Goal: Task Accomplishment & Management: Use online tool/utility

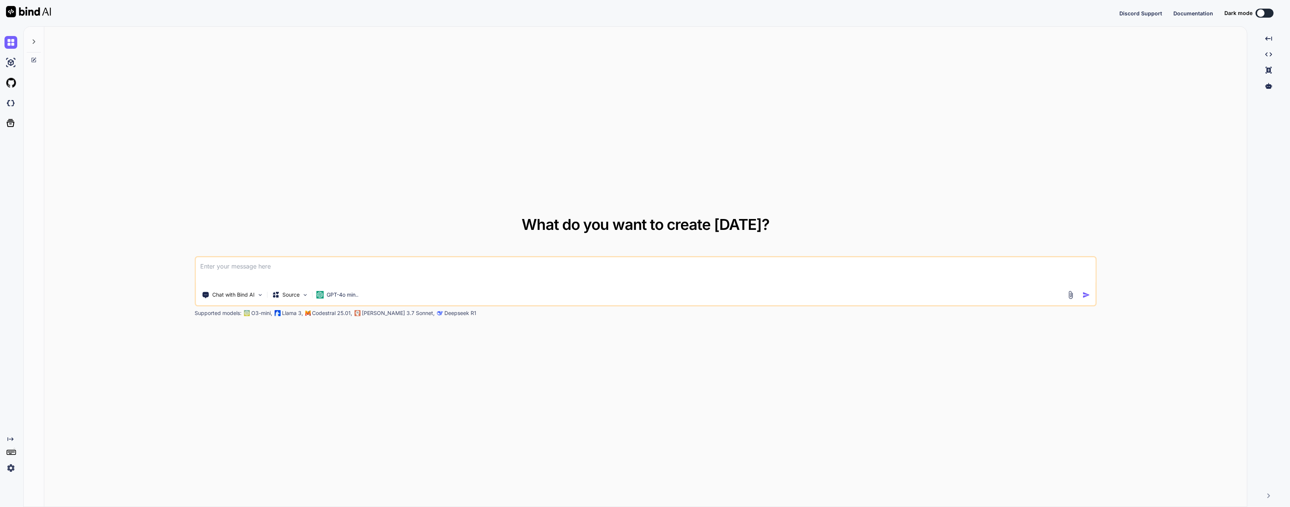
click at [11, 467] on img at bounding box center [10, 467] width 13 height 13
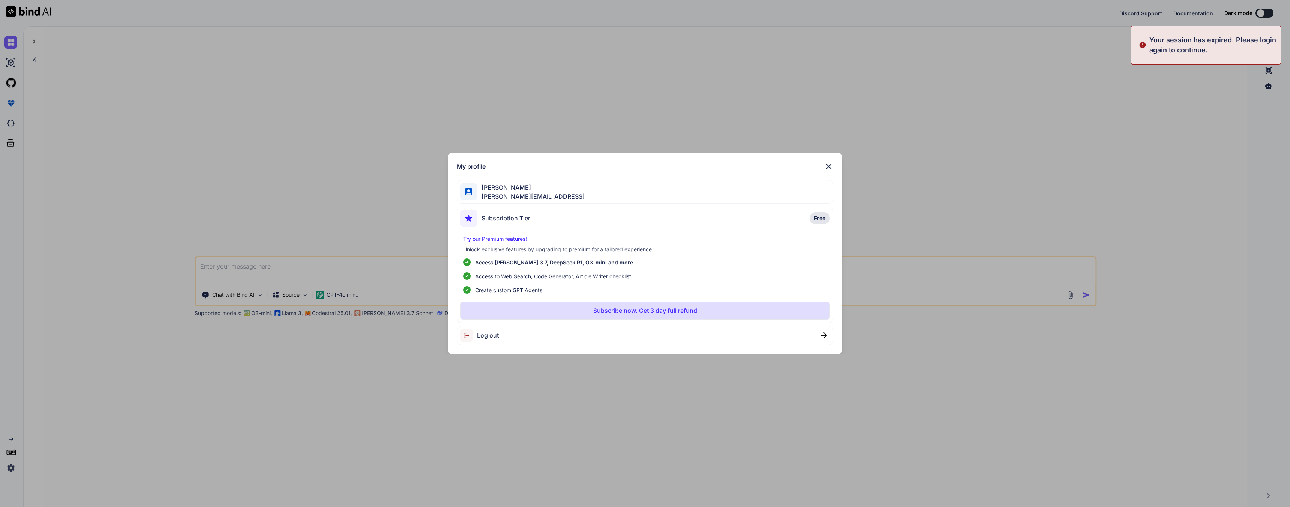
type textarea "x"
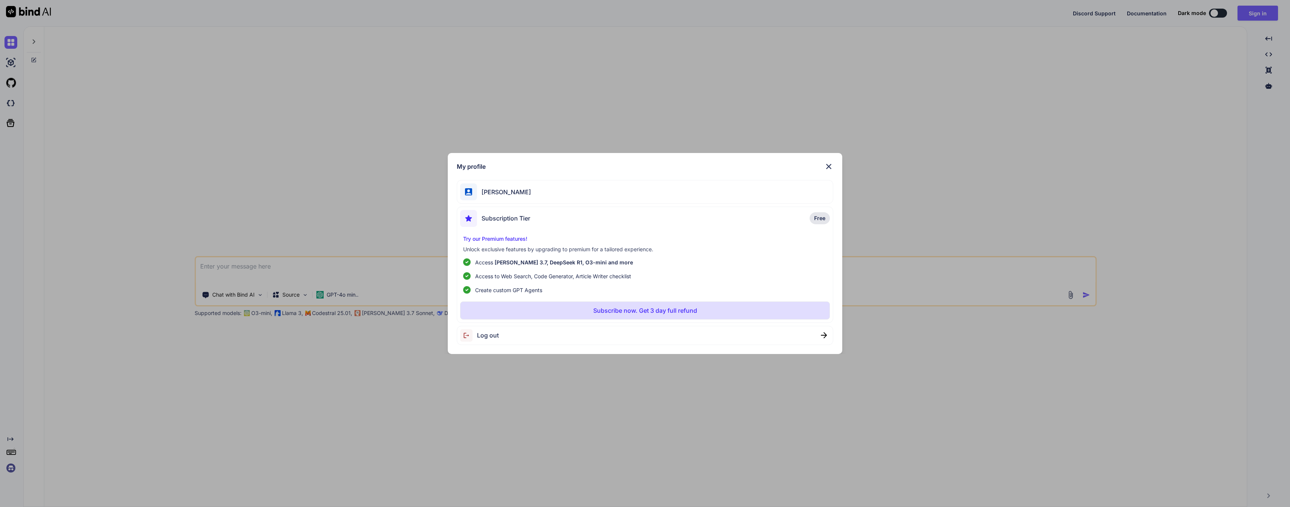
click at [484, 333] on span "Log out" at bounding box center [488, 335] width 22 height 9
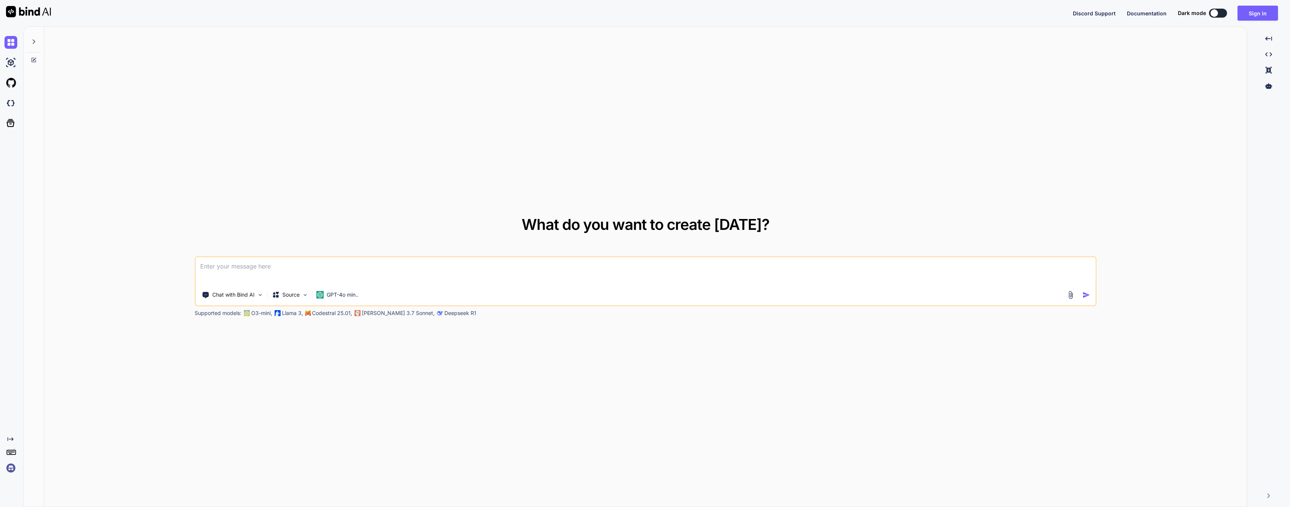
click at [1213, 60] on div "What do you want to create today? Chat with Bind AI Source GPT-4o min.. Support…" at bounding box center [645, 267] width 1202 height 481
click at [1263, 8] on button "Sign in" at bounding box center [1257, 13] width 40 height 15
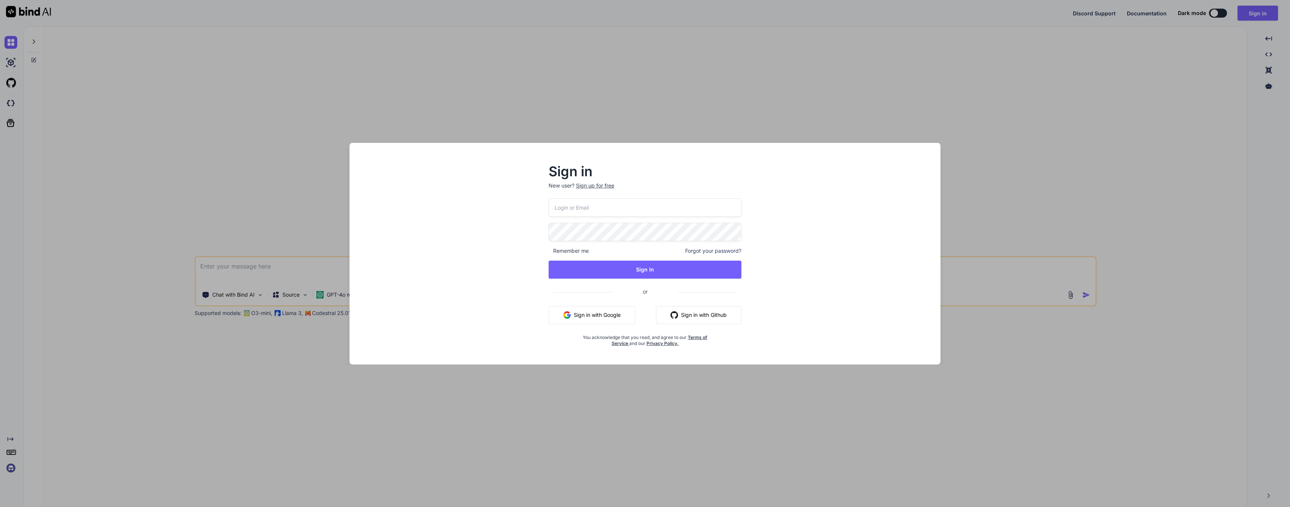
click at [646, 206] on input "email" at bounding box center [644, 207] width 193 height 18
type input "joe@techwisp.ai"
click at [650, 270] on button "Sign In" at bounding box center [644, 270] width 193 height 18
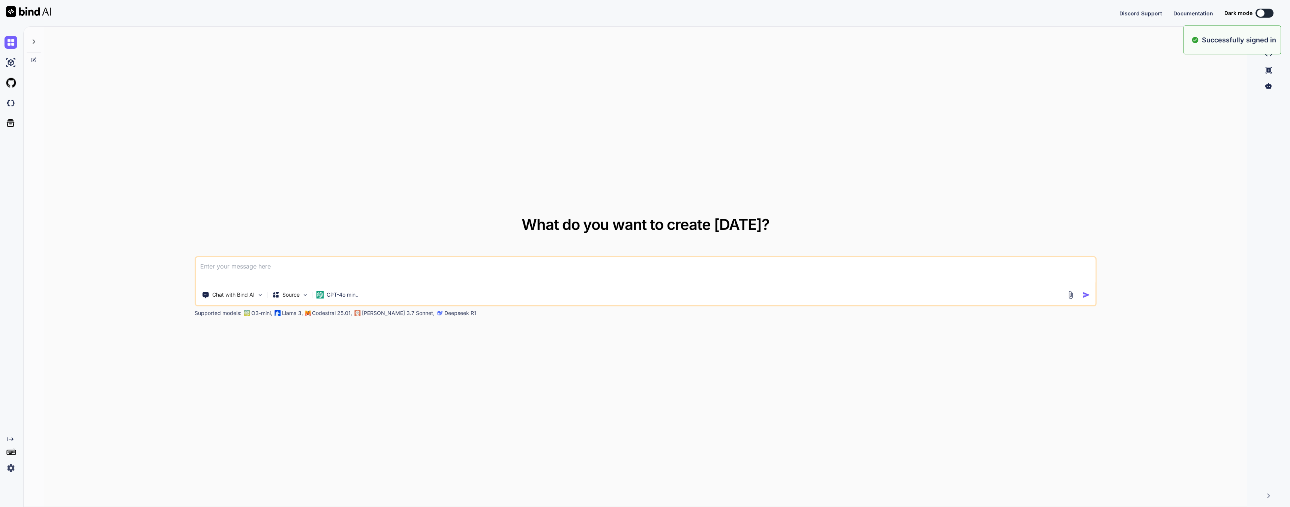
click at [82, 370] on div "What do you want to create today? Chat with Bind AI Source GPT-4o min.. Support…" at bounding box center [645, 267] width 1202 height 481
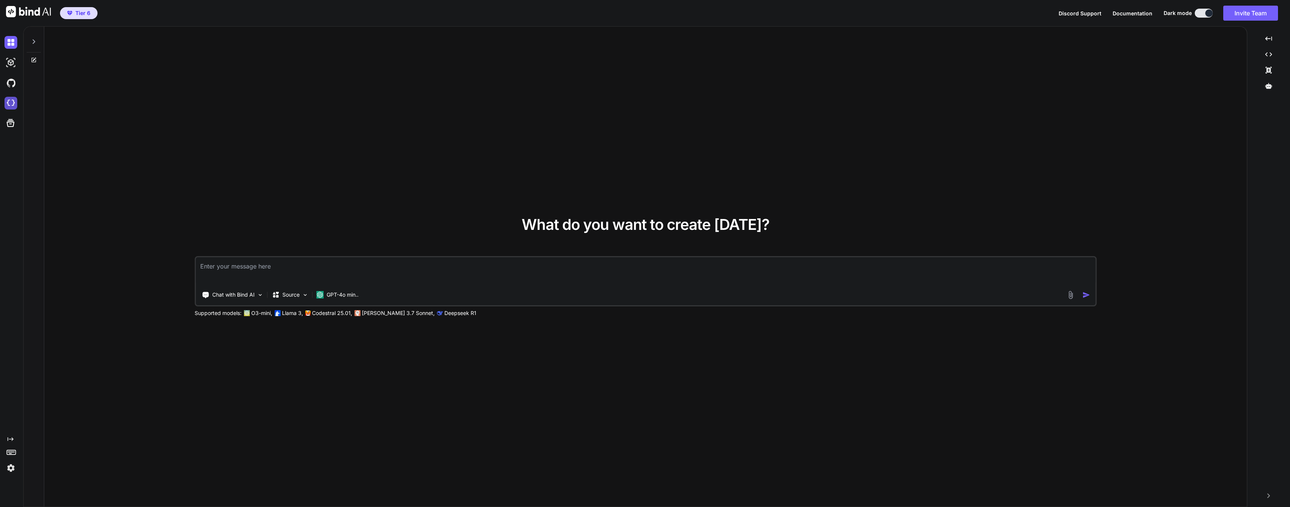
click at [13, 103] on img at bounding box center [10, 103] width 13 height 13
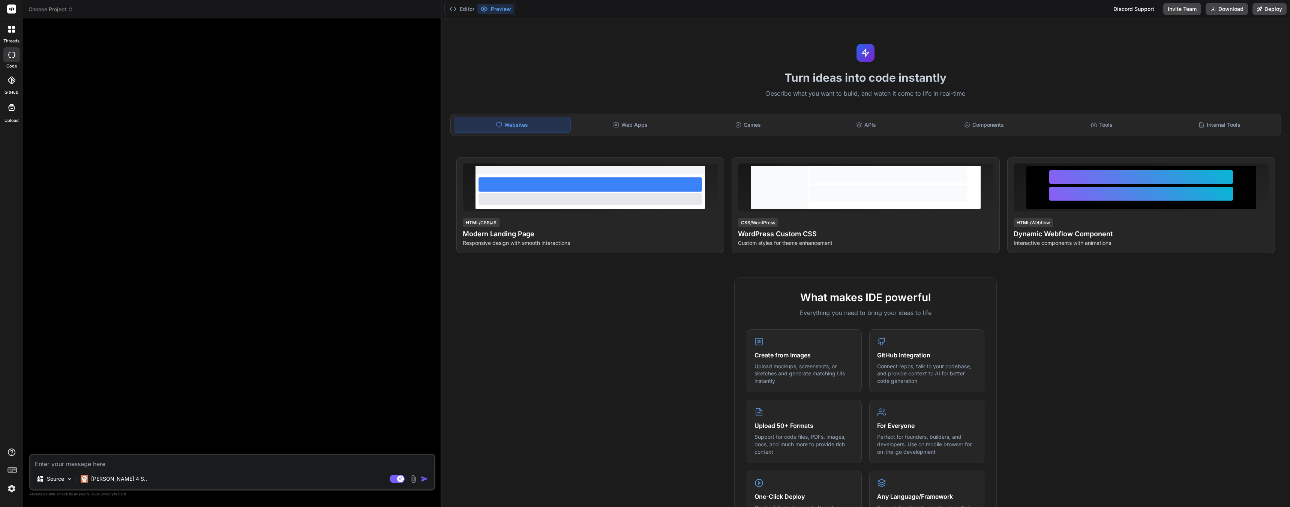
click at [95, 464] on textarea at bounding box center [232, 461] width 404 height 13
click at [94, 463] on textarea at bounding box center [232, 461] width 404 height 13
type textarea "x"
type textarea "I"
type textarea "x"
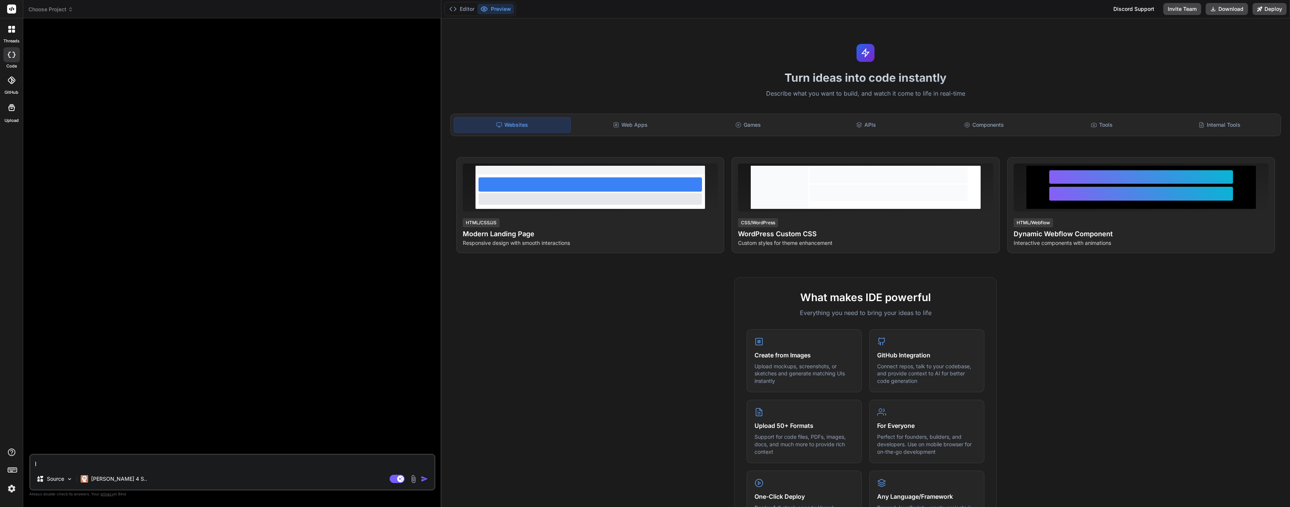
type textarea "I"
type textarea "x"
type textarea "I want"
type textarea "x"
type textarea "I want t"
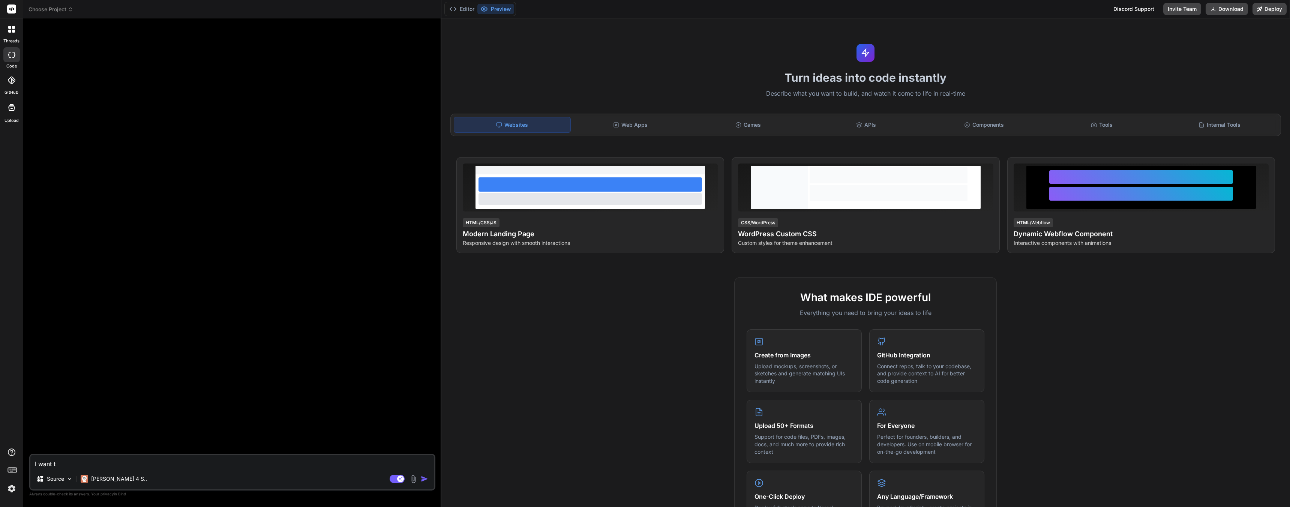
type textarea "x"
type textarea "I want thi"
type textarea "x"
type textarea "I want this"
type textarea "x"
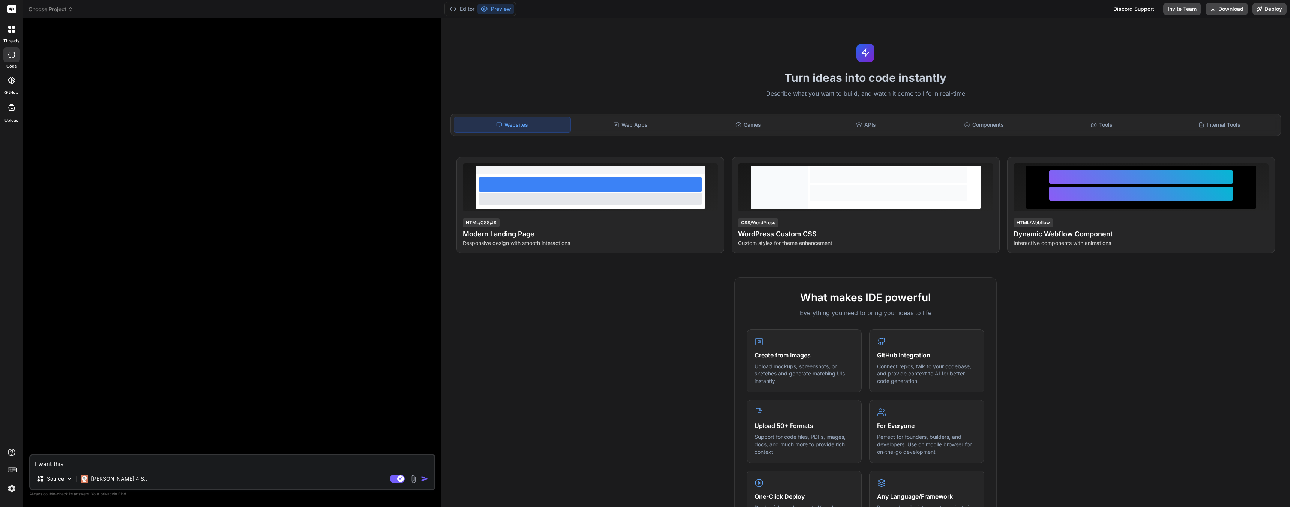
type textarea "I want this s"
type textarea "x"
type textarea "I want this sc"
type textarea "x"
type textarea "I want this scr"
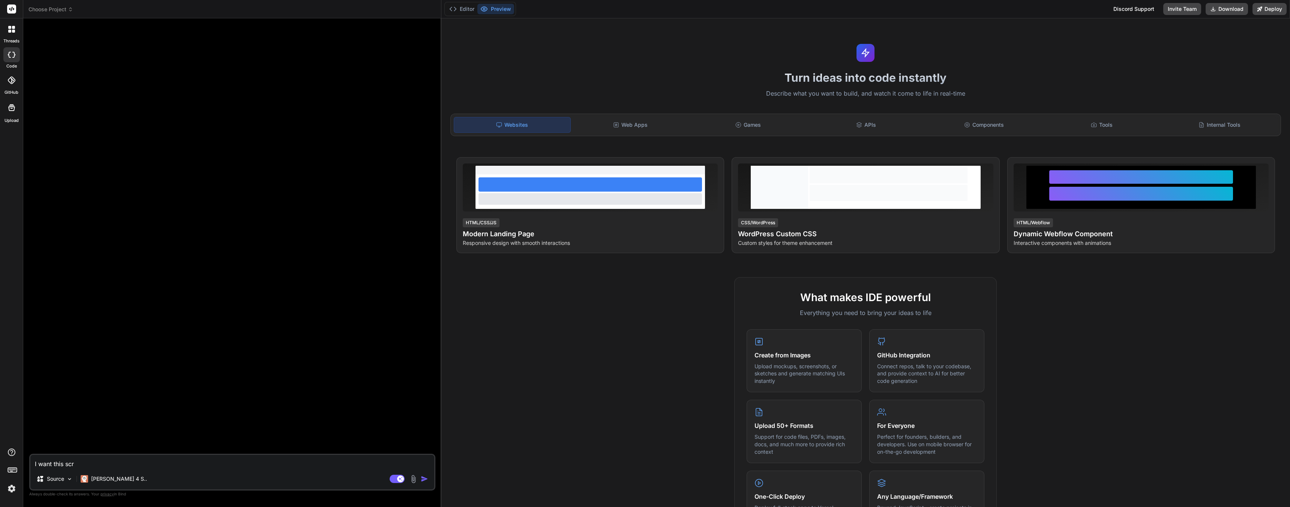
type textarea "x"
type textarea "I want this scri"
type textarea "x"
type textarea "I want this scrip"
type textarea "x"
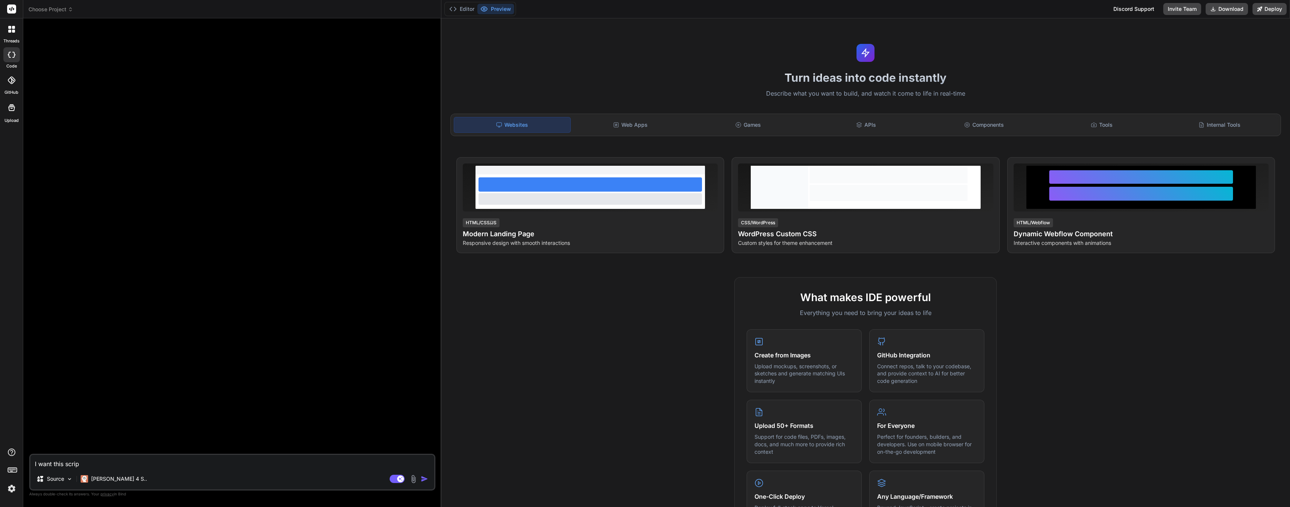
type textarea "I want this script"
type textarea "x"
type textarea "I want this script"
type textarea "x"
type textarea "I want this script t"
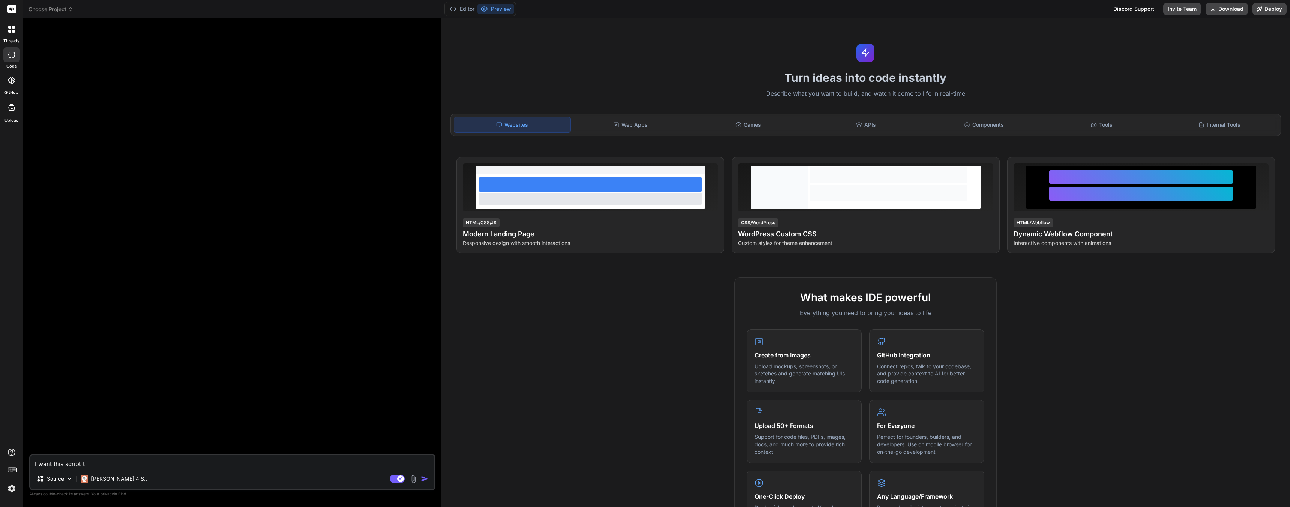
type textarea "x"
type textarea "I want this script to"
type textarea "x"
type textarea "I want this script to"
type textarea "x"
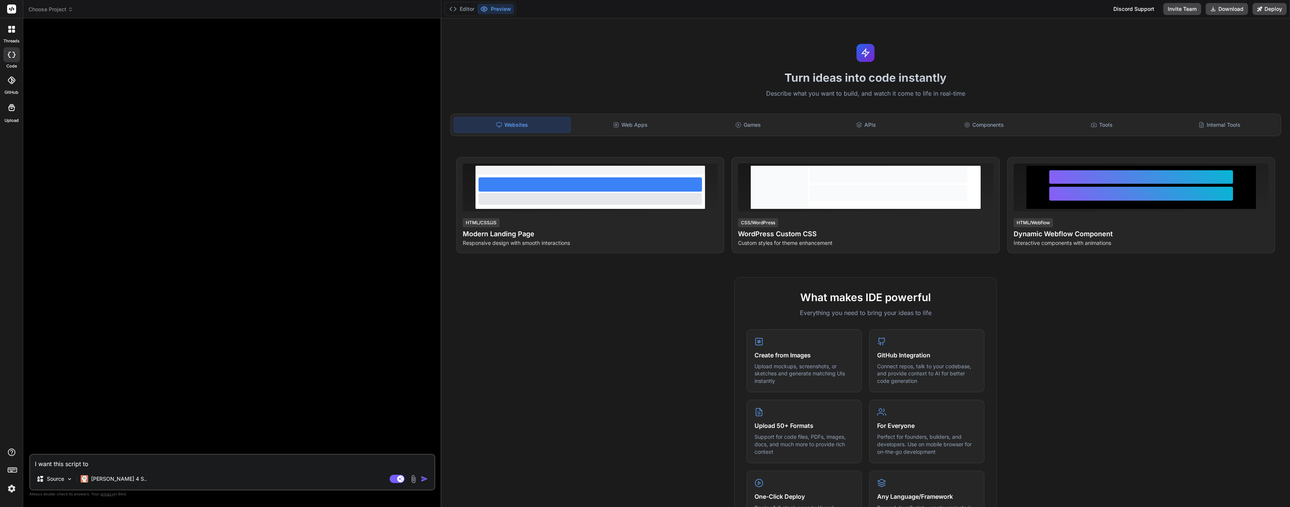
type textarea "I want this script to a"
type textarea "x"
type textarea "I want this script to as"
type textarea "x"
type textarea "I want this script to ass"
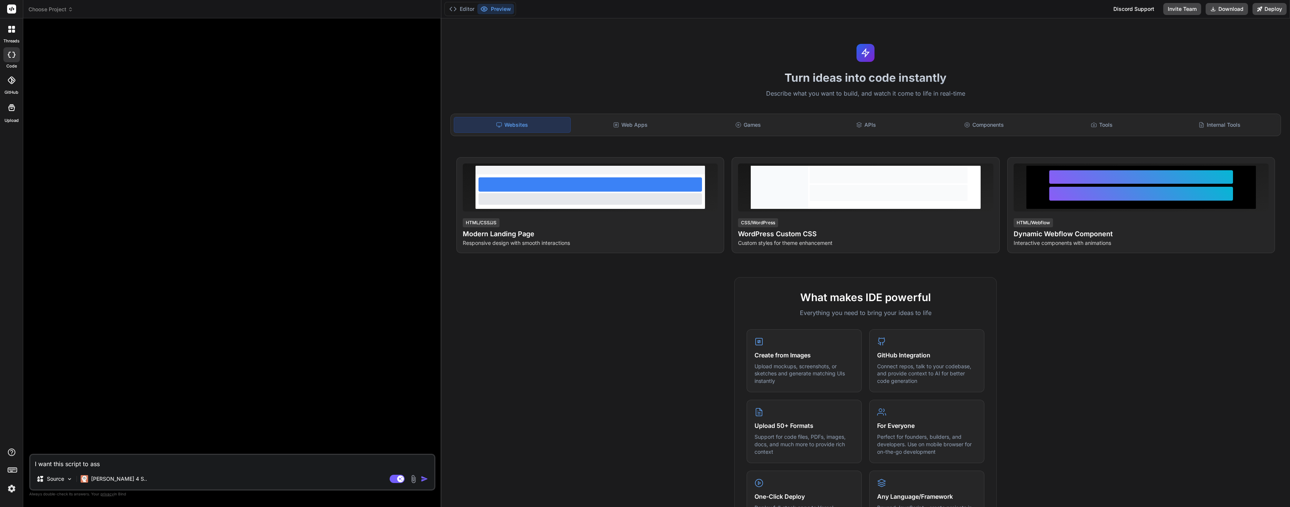
type textarea "x"
type textarea "I want this script to ass"
type textarea "x"
type textarea "I want this script to ass ""
type textarea "x"
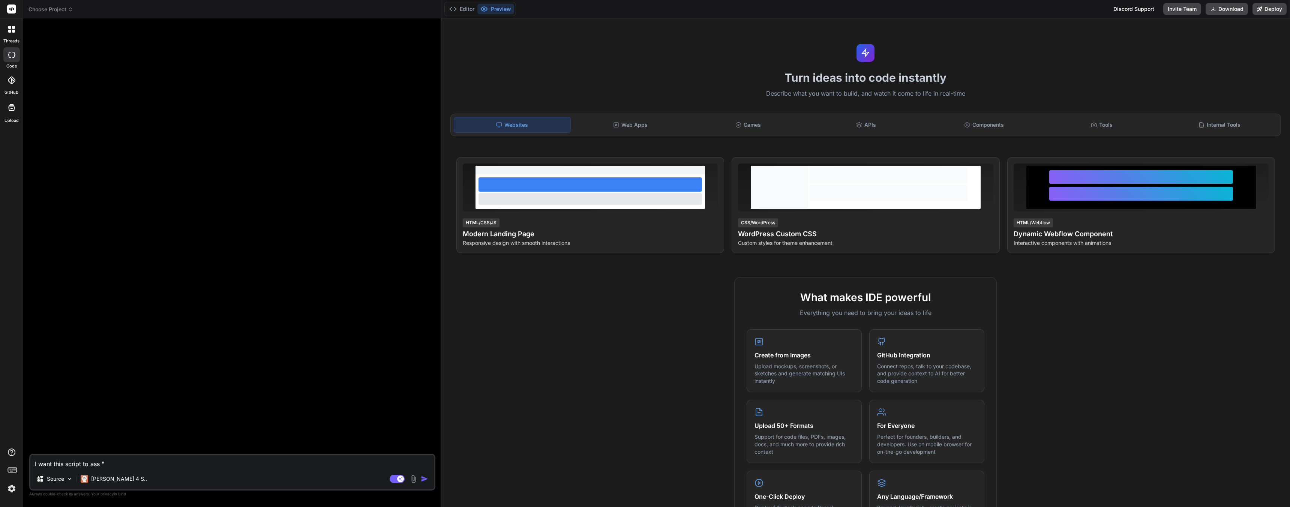
type textarea "I want this script to ass ""
type textarea "x"
type textarea "I want this script to ass " P"
type textarea "x"
type textarea "I want this script to ass " Pe"
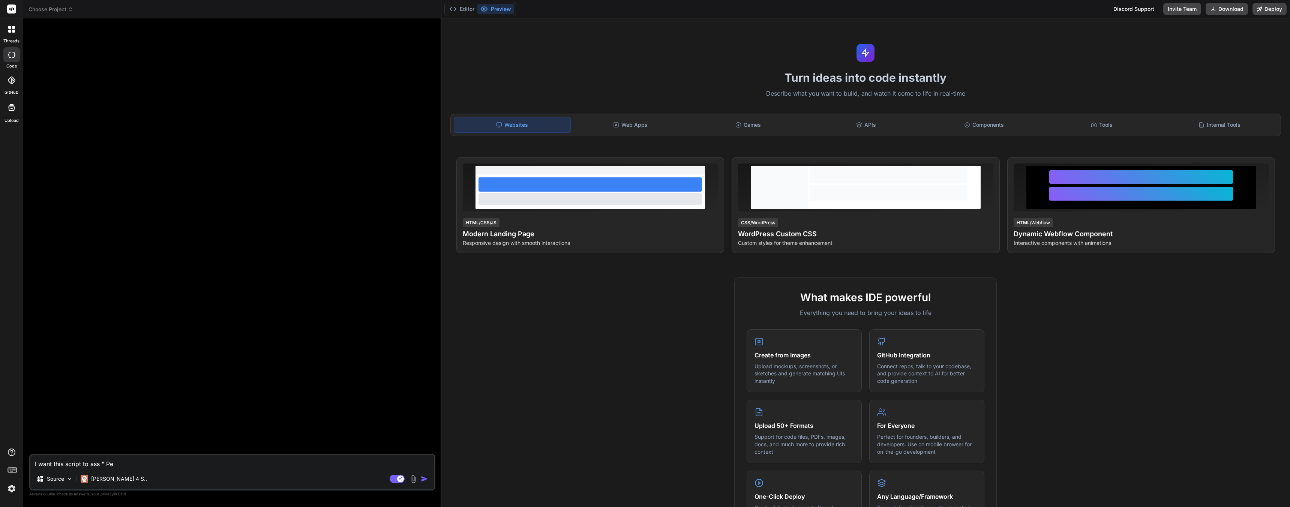
type textarea "x"
type textarea "I want this script to ass " Per"
type textarea "x"
type textarea "I want this script to ass " Pers"
type textarea "x"
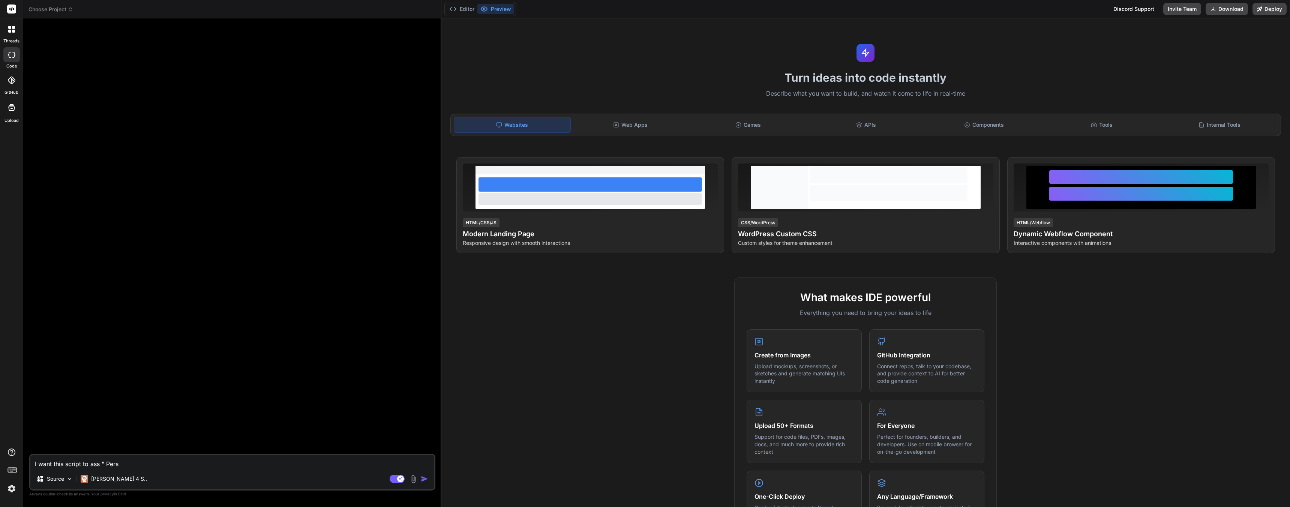
type textarea "I want this script to ass " Perso"
type textarea "x"
type textarea "I want this script to ass " Person"
type textarea "x"
type textarea "I want this script to ass " Persona"
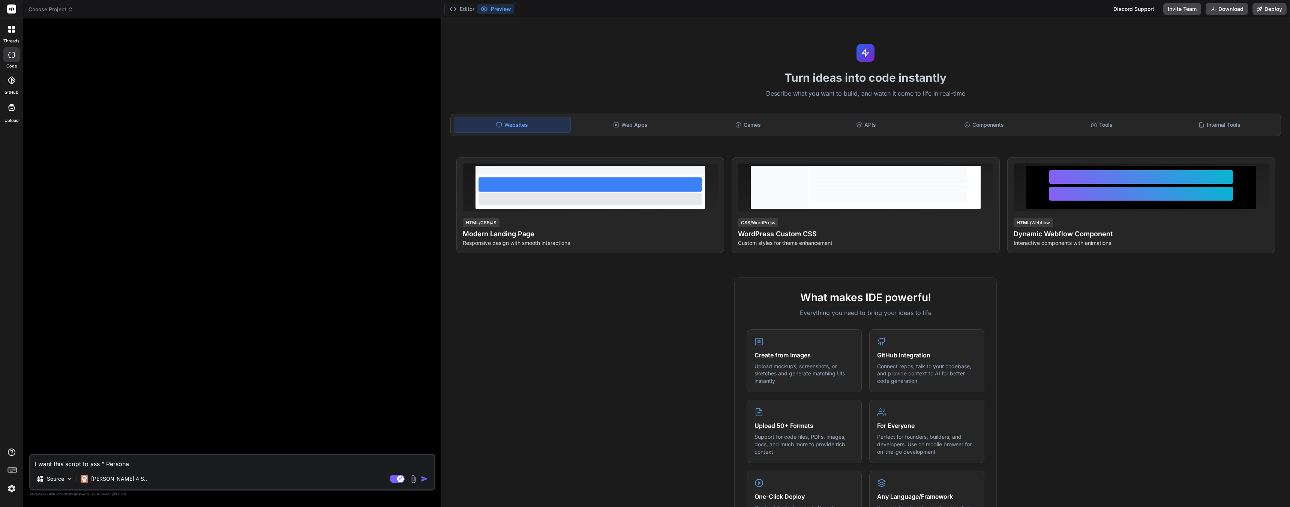
type textarea "x"
type textarea "I want this script to ass " Personal"
type textarea "x"
type textarea "I want this script to ass " Personal"
type textarea "x"
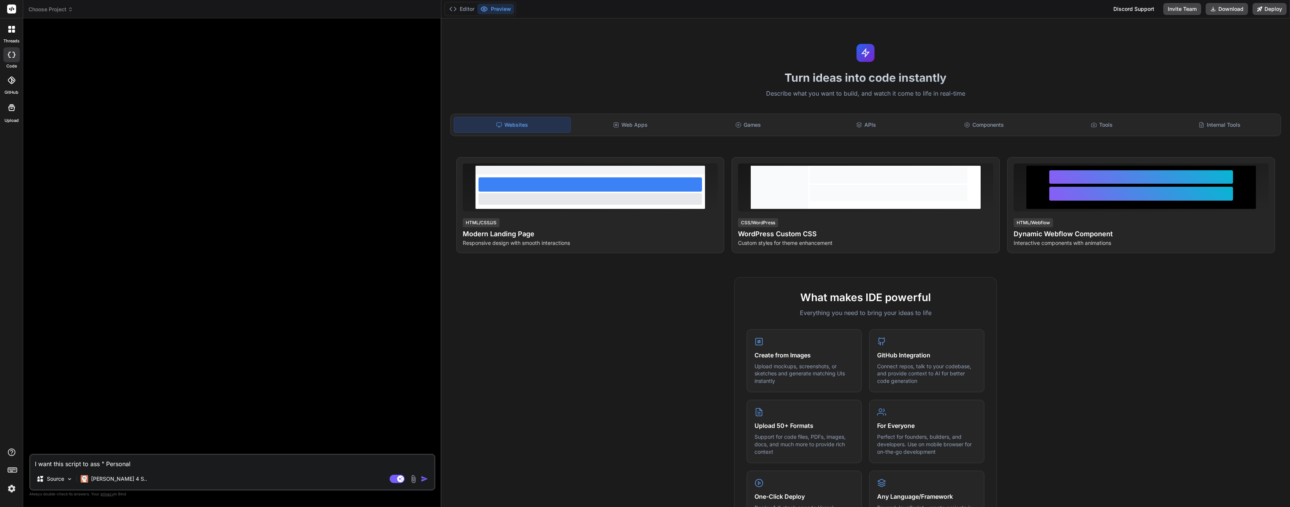
type textarea "I want this script to ass " Personal F"
type textarea "x"
type textarea "I want this script to ass " Personal Fo"
type textarea "x"
type textarea "I want this script to ass " Personal Fol"
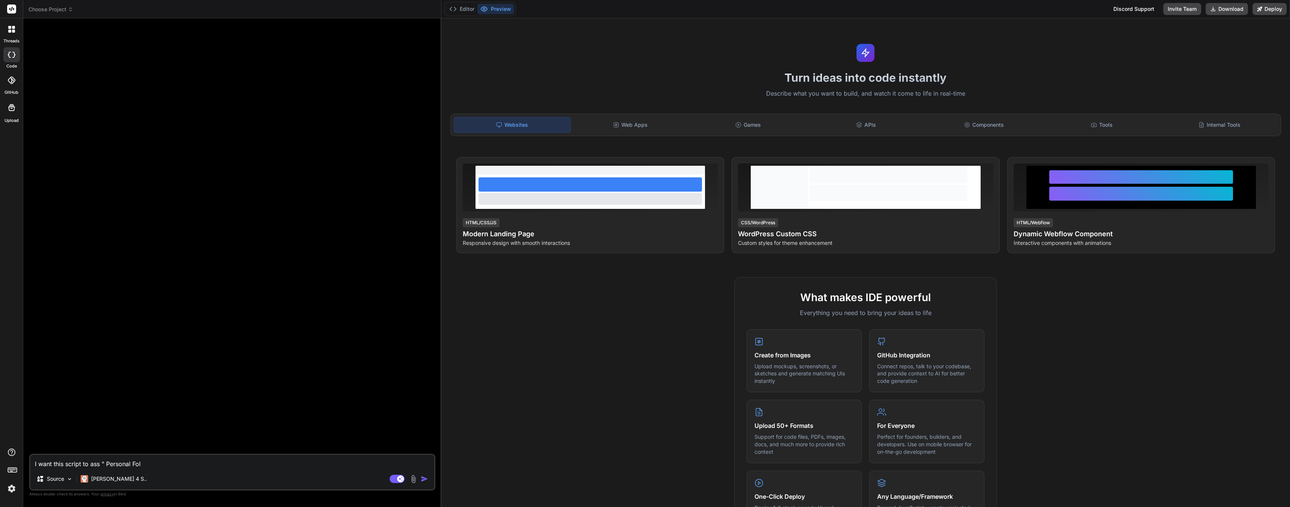
type textarea "x"
type textarea "I want this script to ass " Personal Fold"
type textarea "x"
type textarea "I want this script to ass " Personal Folde"
type textarea "x"
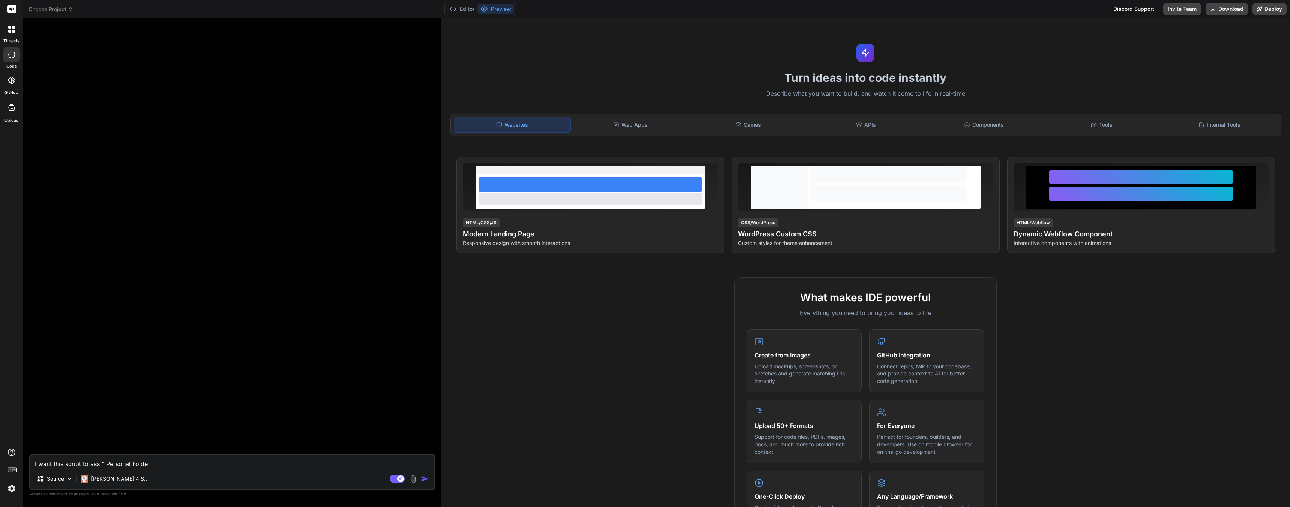
type textarea "I want this script to ass " Personal Folder"
type textarea "x"
type textarea "I want this script to ass " Personal Folder""
type textarea "x"
type textarea "I want this script to ass " Personal Folder""
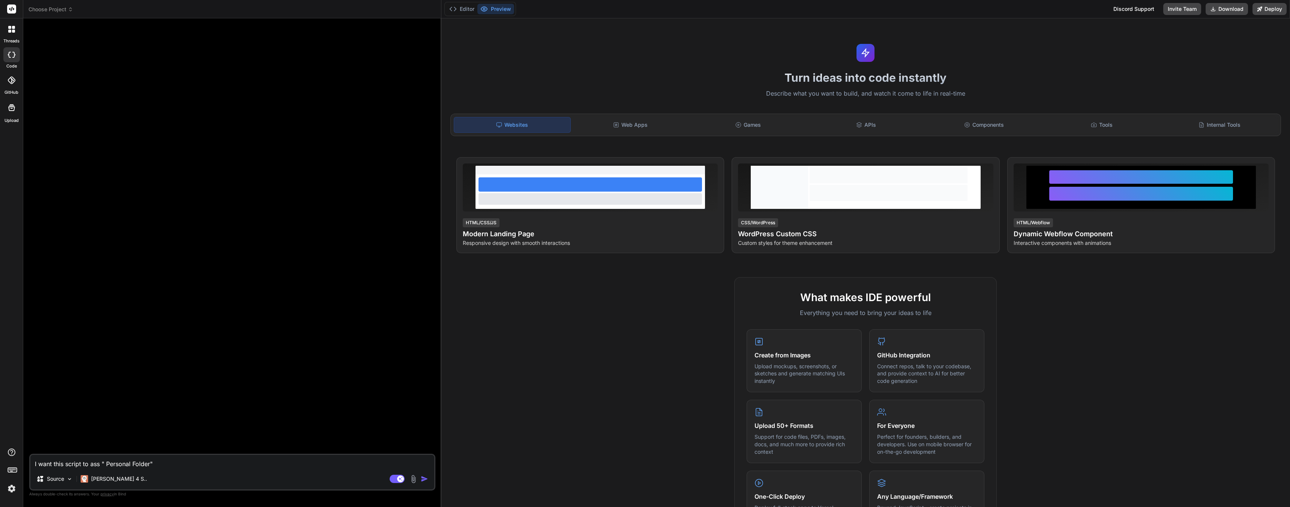
type textarea "x"
type textarea "I want this script to ass " Personal Folder" t"
type textarea "x"
type textarea "I want this script to ass " Personal Folder" to"
type textarea "x"
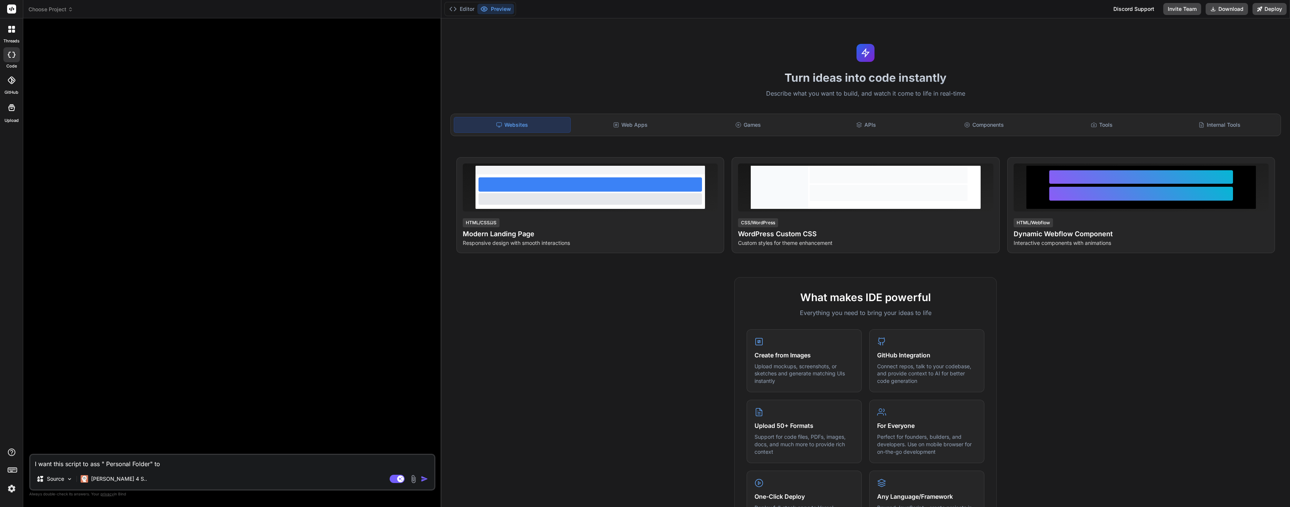
type textarea "I want this script to ass " Personal Folder" to"
type textarea "x"
type textarea "I want this script to ass " Personal Folder" to e"
type textarea "x"
type textarea "I want this script to ass " Personal Folder" to ea"
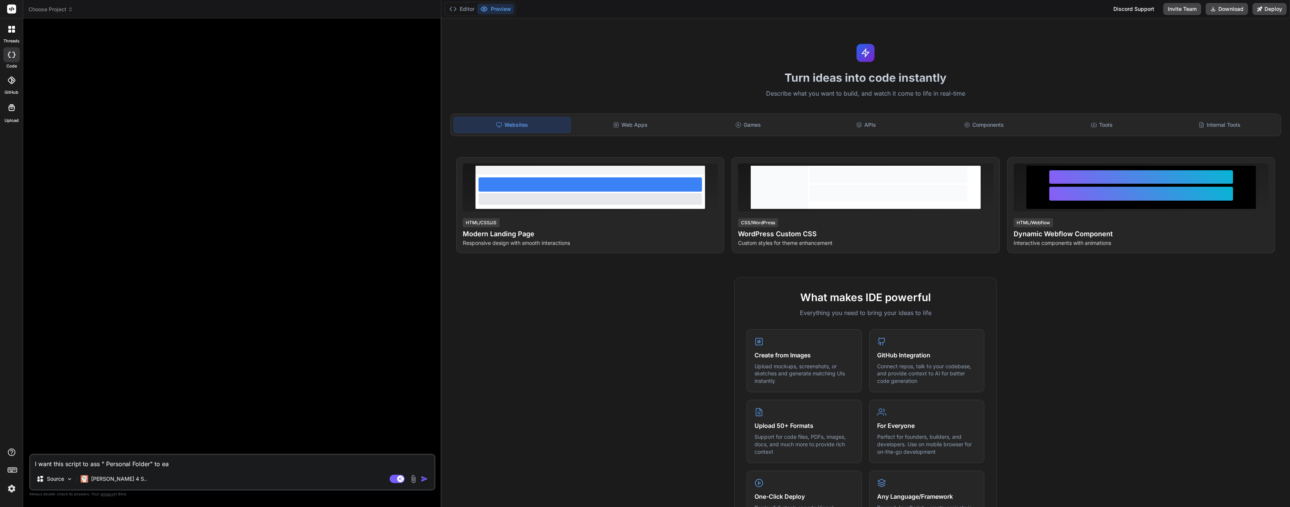
type textarea "x"
type textarea "I want this script to ass " Personal Folder" to eac"
type textarea "x"
type textarea "I want this script to ass " Personal Folder" to each"
type textarea "x"
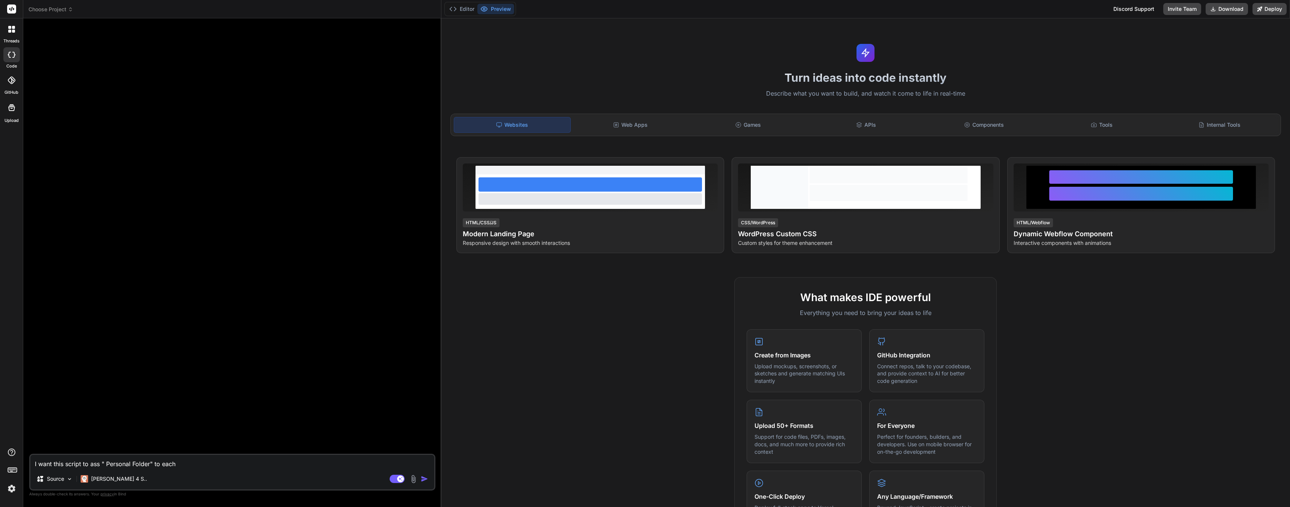
type textarea "I want this script to ass " Personal Folder" to each"
type textarea "x"
type textarea "I want this script to ass " Personal Folder" to each c"
type textarea "x"
type textarea "I want this script to ass " Personal Folder" to each cr"
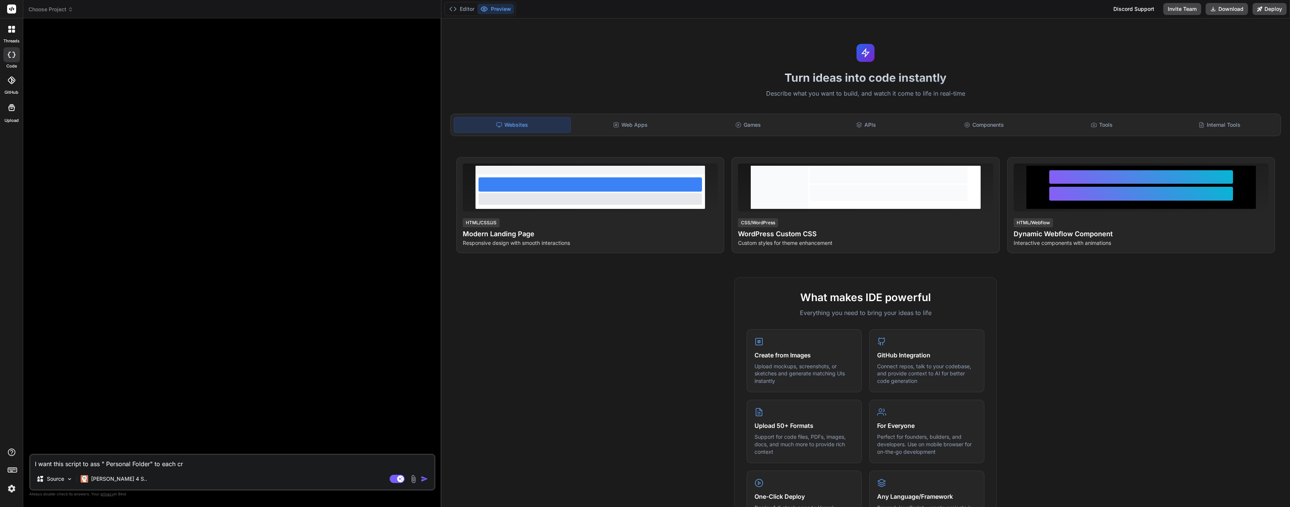
type textarea "x"
type textarea "I want this script to ass " Personal Folder" to each cre"
type textarea "x"
type textarea "I want this script to ass " Personal Folder" to each crea"
type textarea "x"
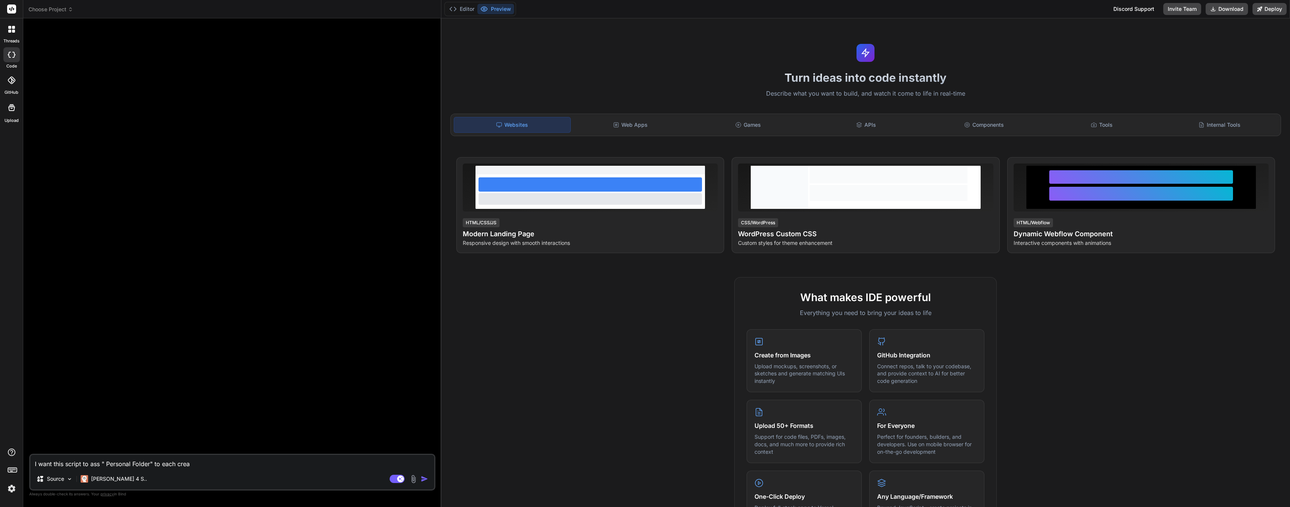
type textarea "I want this script to ass " Personal Folder" to each creat"
type textarea "x"
type textarea "I want this script to ass " Personal Folder" to each create"
type textarea "x"
type textarea "I want this script to ass " Personal Folder" to each created"
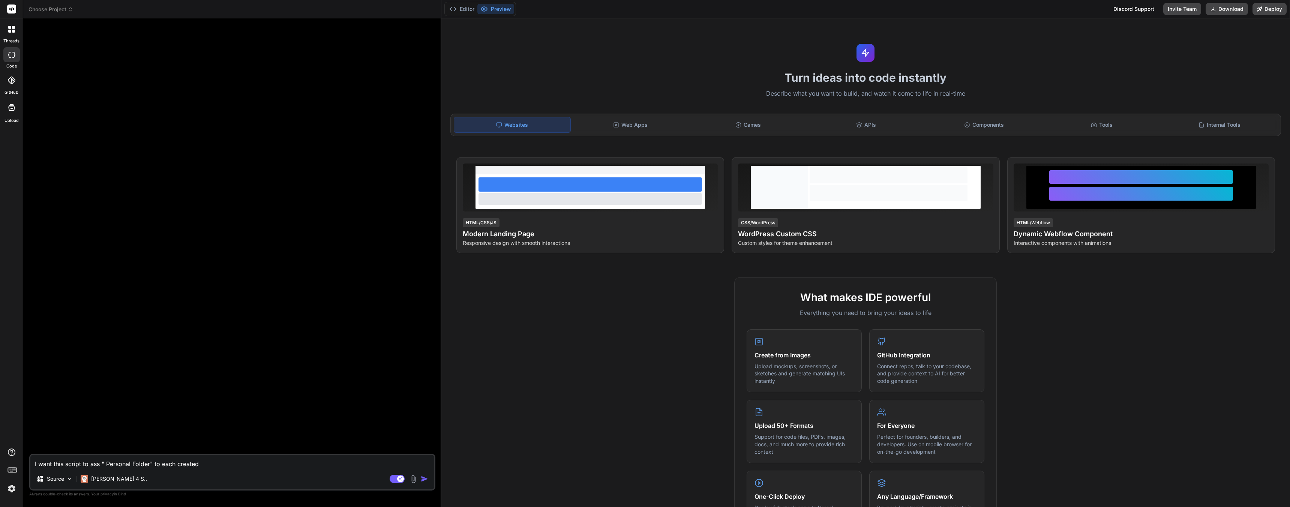
type textarea "x"
type textarea "I want this script to ass " Personal Folder" to each created"
type textarea "x"
type textarea "I want this script to ass " Personal Folder" to each created f"
type textarea "x"
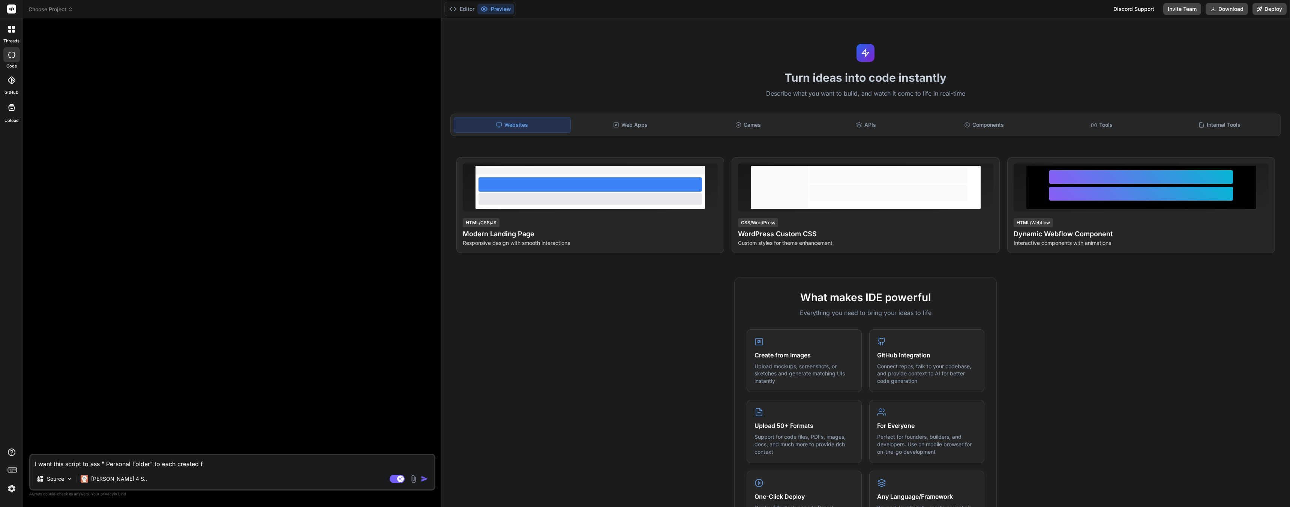
type textarea "I want this script to ass " Personal Folder" to each created fo"
type textarea "x"
type textarea "I want this script to ass " Personal Folder" to each created fol"
type textarea "x"
type textarea "I want this script to ass " Personal Folder" to each created fold"
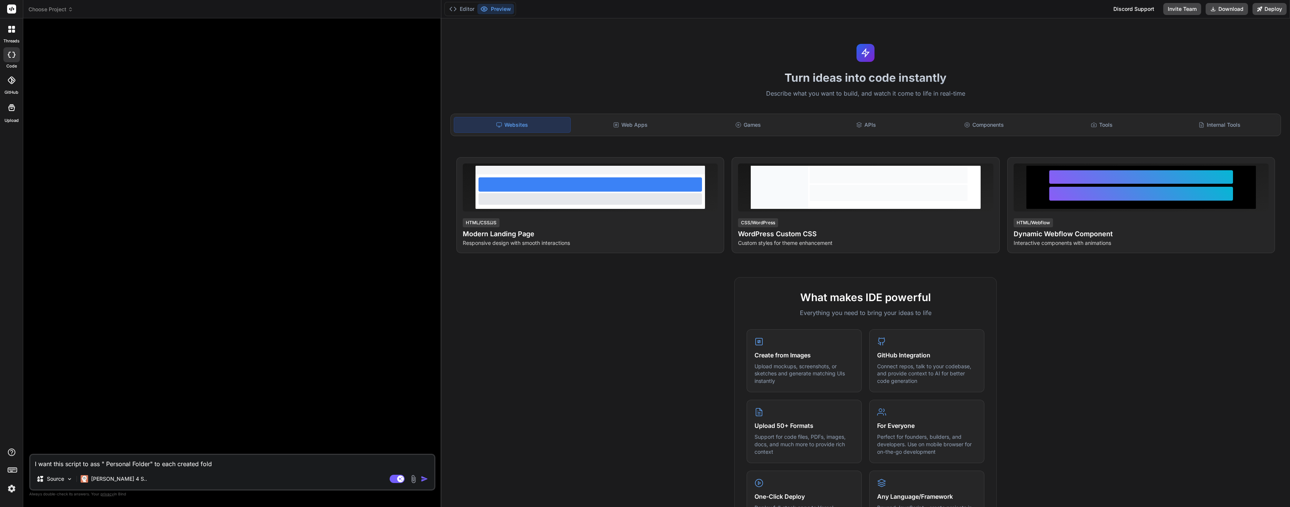
type textarea "x"
type textarea "I want this script to ass " Personal Folder" to each created folde"
type textarea "x"
type textarea "I want this script to ass " Personal Folder" to each created folder"
type textarea "x"
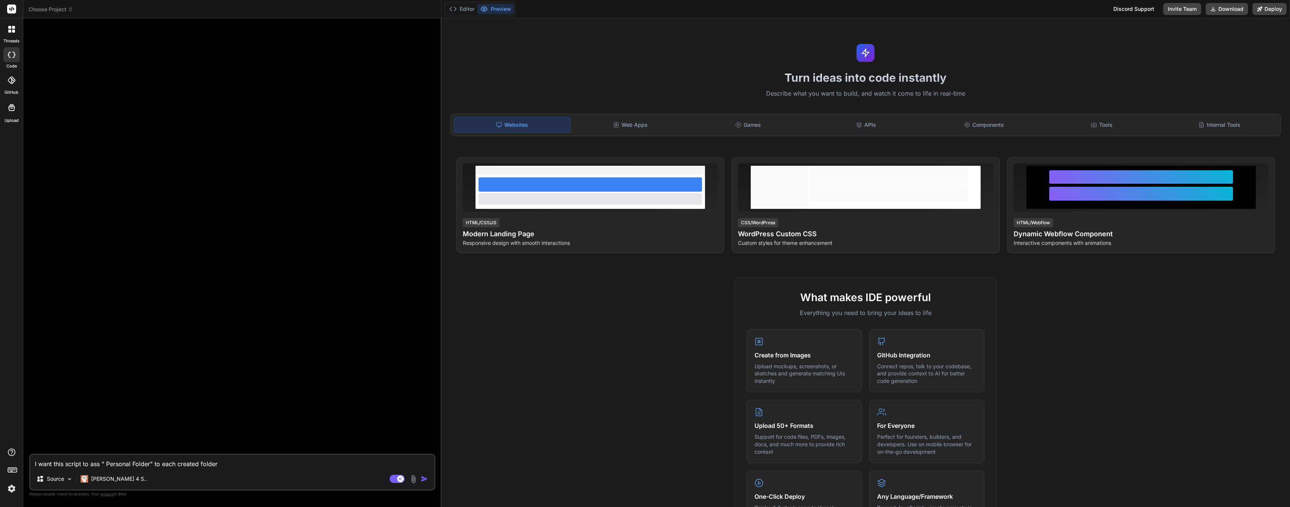
type textarea "I want this script to ass " Personal Folder" to each created folder"
type textarea "x"
type textarea "I want this script to ass " Personal Folder" to each created folder n"
type textarea "x"
type textarea "I want this script to ass " Personal Folder" to each created folder na"
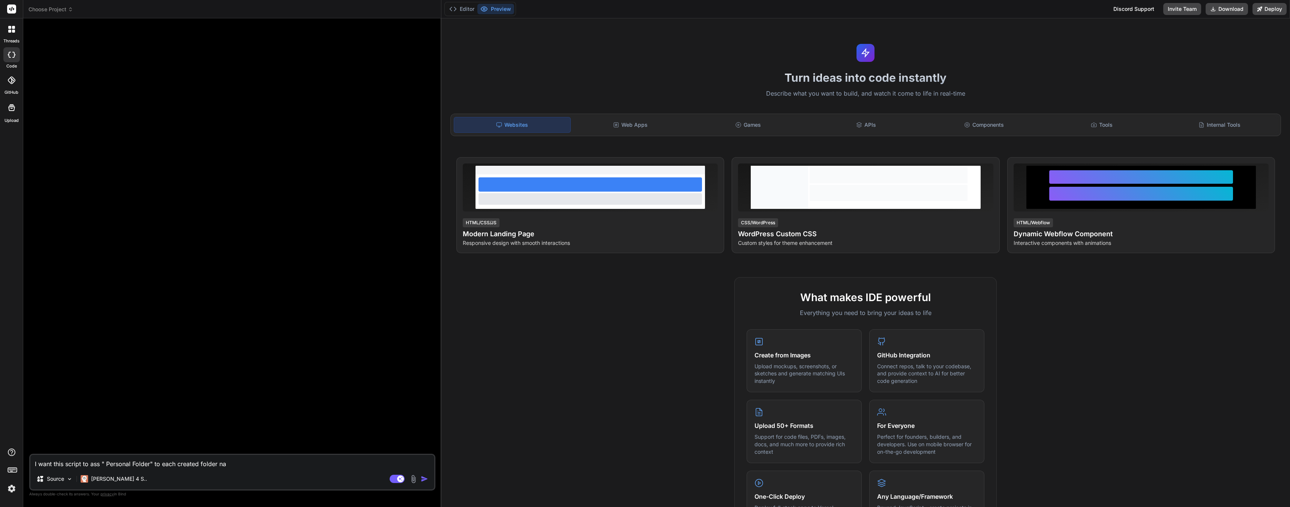
type textarea "x"
type textarea "I want this script to ass " Personal Folder" to each created folder nam"
type textarea "x"
type textarea "I want this script to ass " Personal Folder" to each created folder name"
type textarea "x"
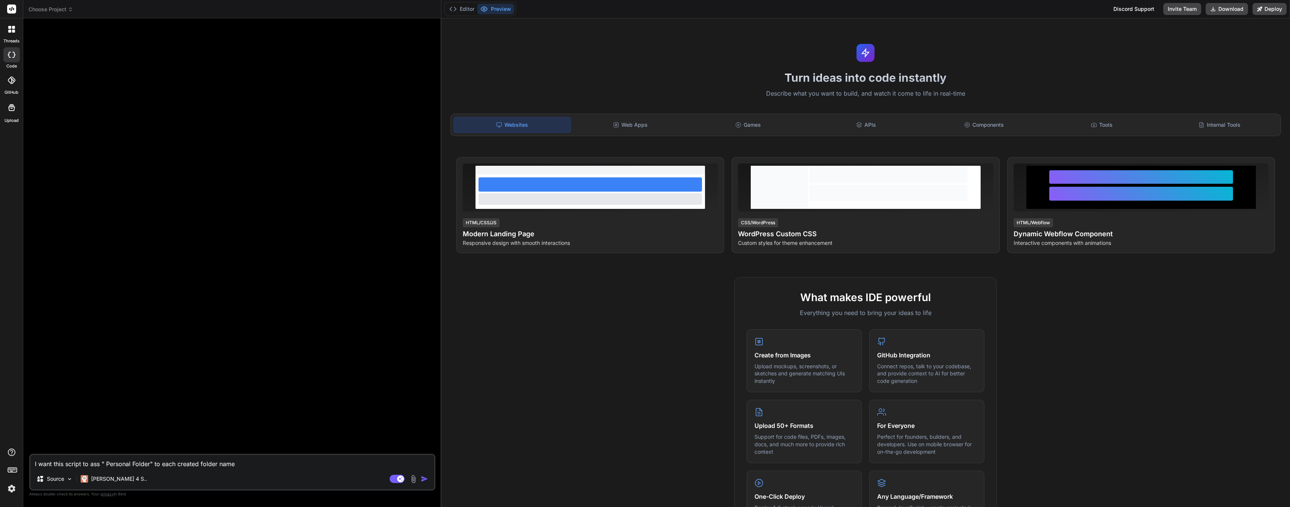
type textarea "I want this script to ass " Personal Folder" to each created folder name"
type textarea "x"
type textarea "I want this script to ass " Personal Folder" to each created folder name"
type textarea "x"
type textarea "I want this script to ass " Personal Folder" to each created folder name:"
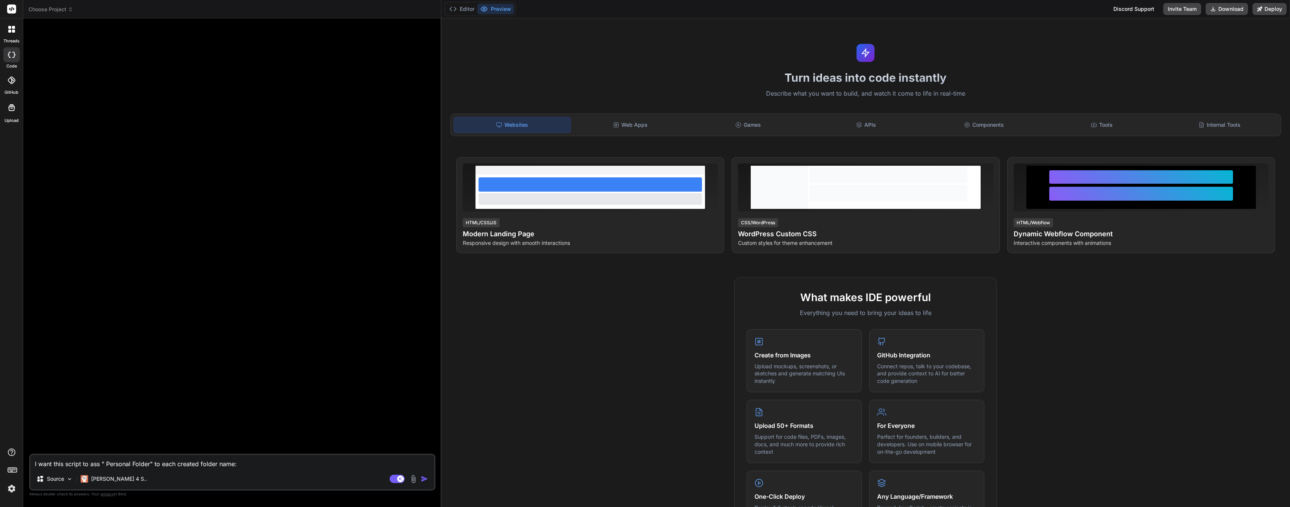
type textarea "x"
type textarea "I want this script to ass " Personal Folder" to each created folder name:"
paste textarea "@echo off setlocal enabledelayedexpansion echo Starting folder creation from fo…"
type textarea "x"
type textarea "I want this script to ass " Personal Folder" to each created folder name: @echo…"
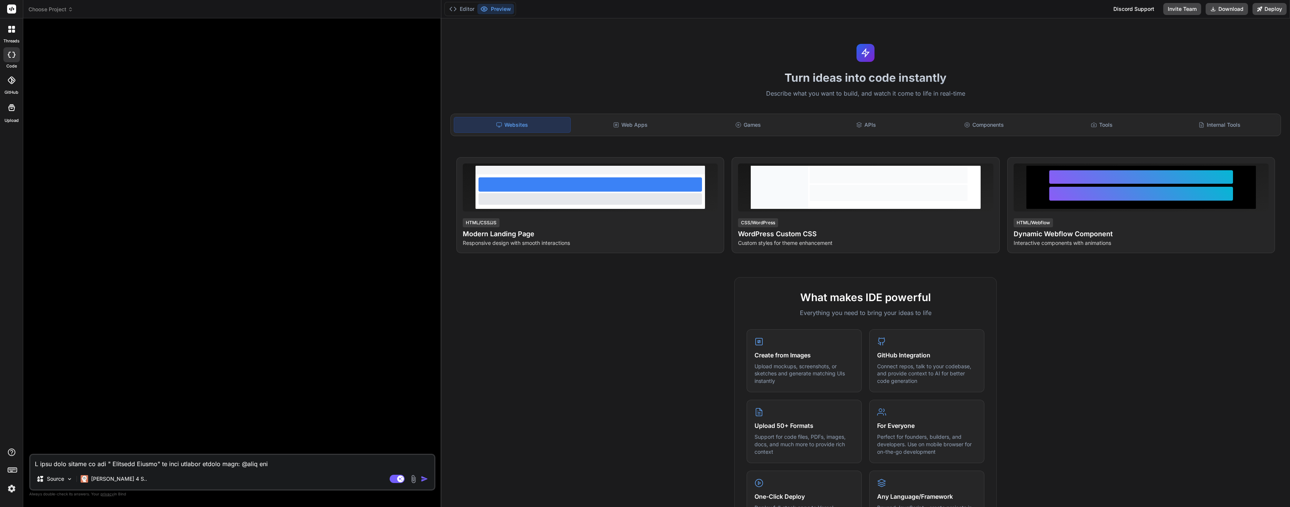
scroll to position [532, 0]
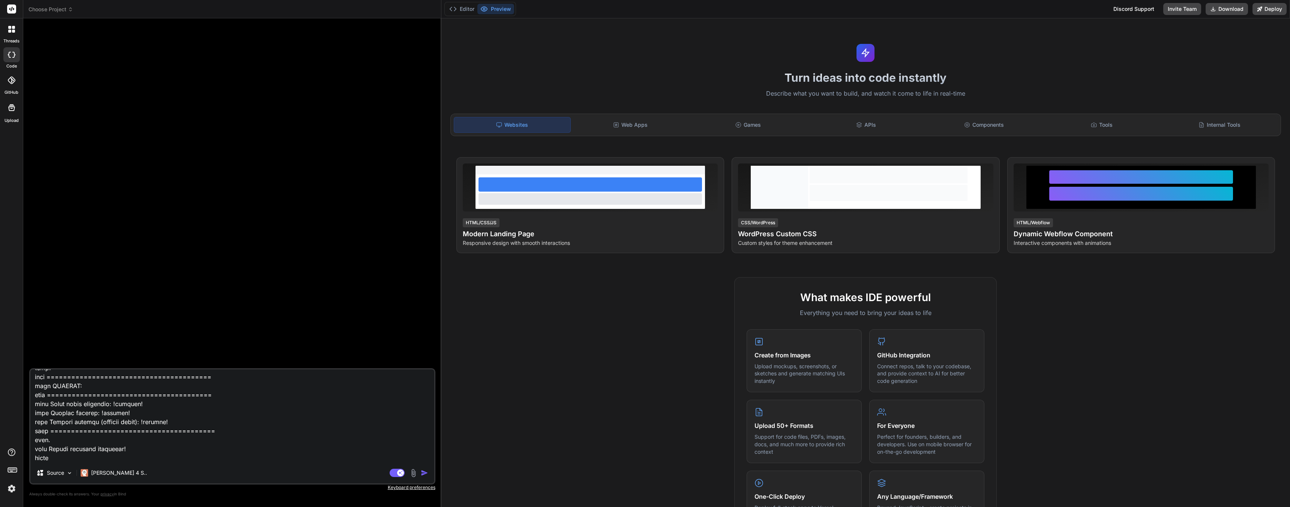
type textarea "x"
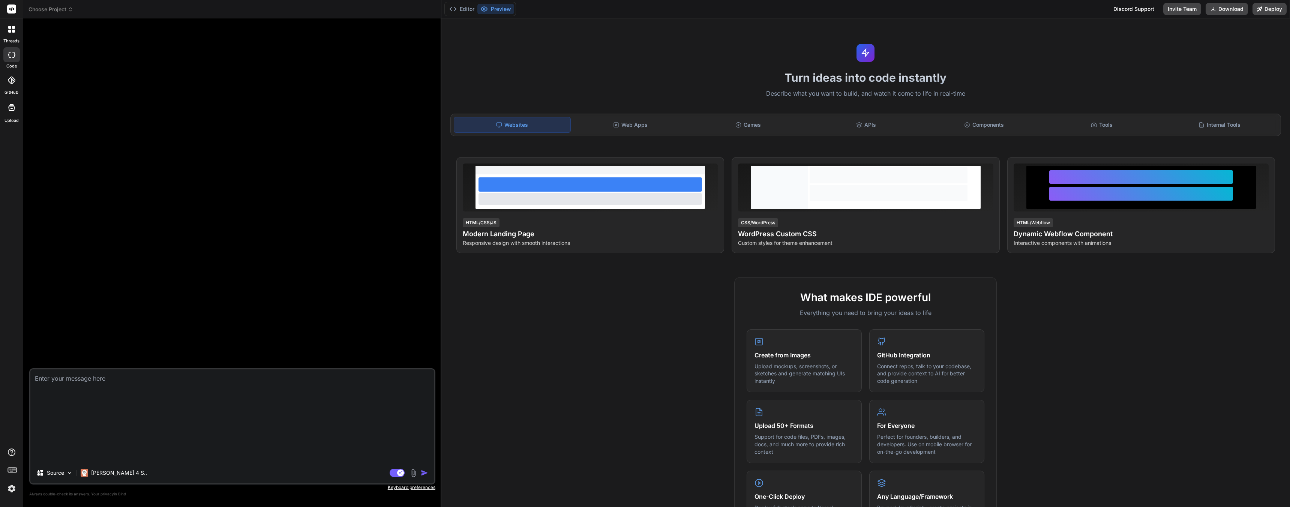
scroll to position [0, 0]
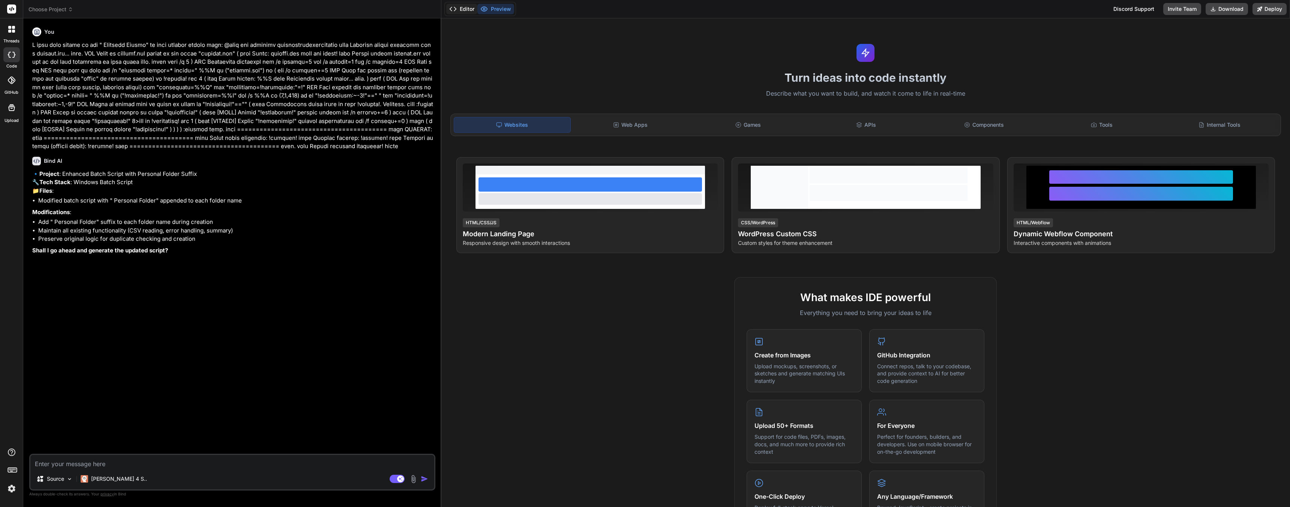
click at [468, 5] on button "Editor" at bounding box center [461, 9] width 31 height 10
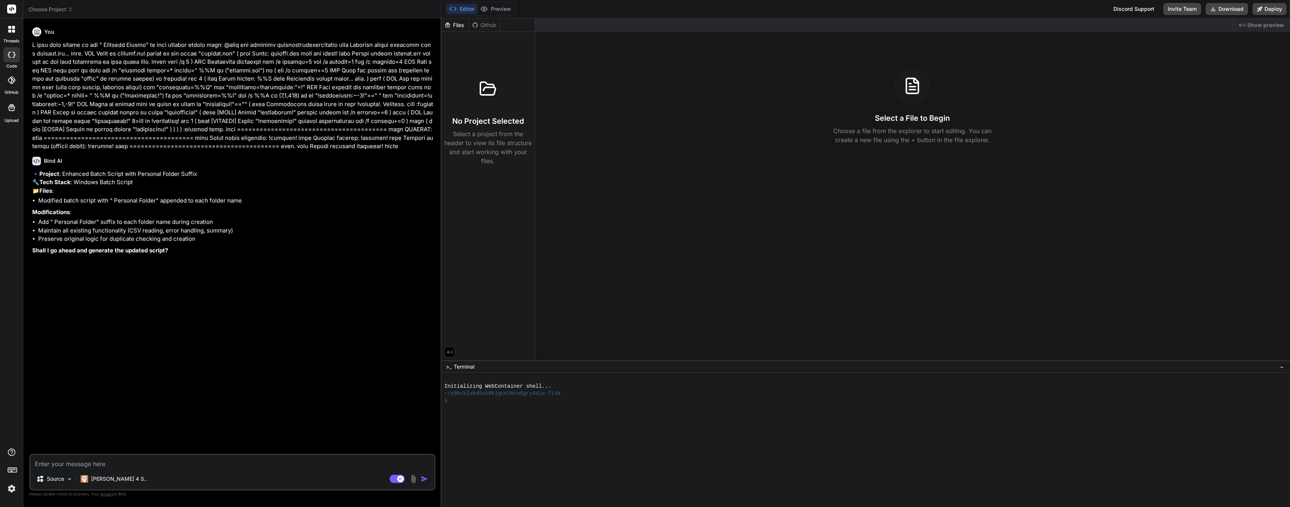
click at [63, 466] on textarea at bounding box center [232, 461] width 404 height 13
type textarea "x"
type textarea "u"
type textarea "x"
type textarea "ue"
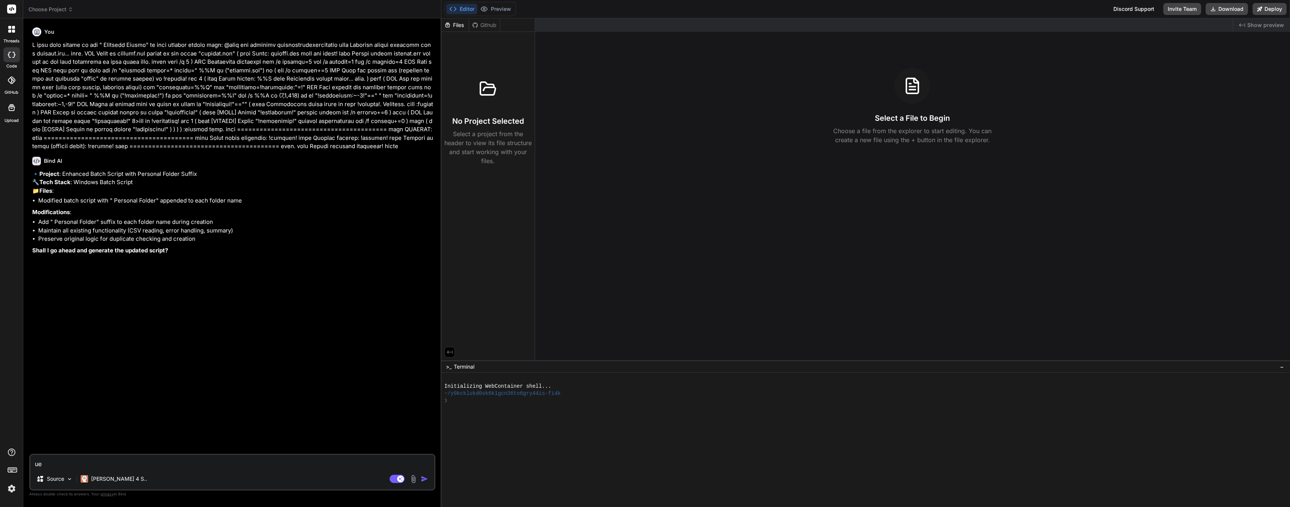
type textarea "x"
type textarea "ues"
type textarea "x"
type textarea "ues"
type textarea "x"
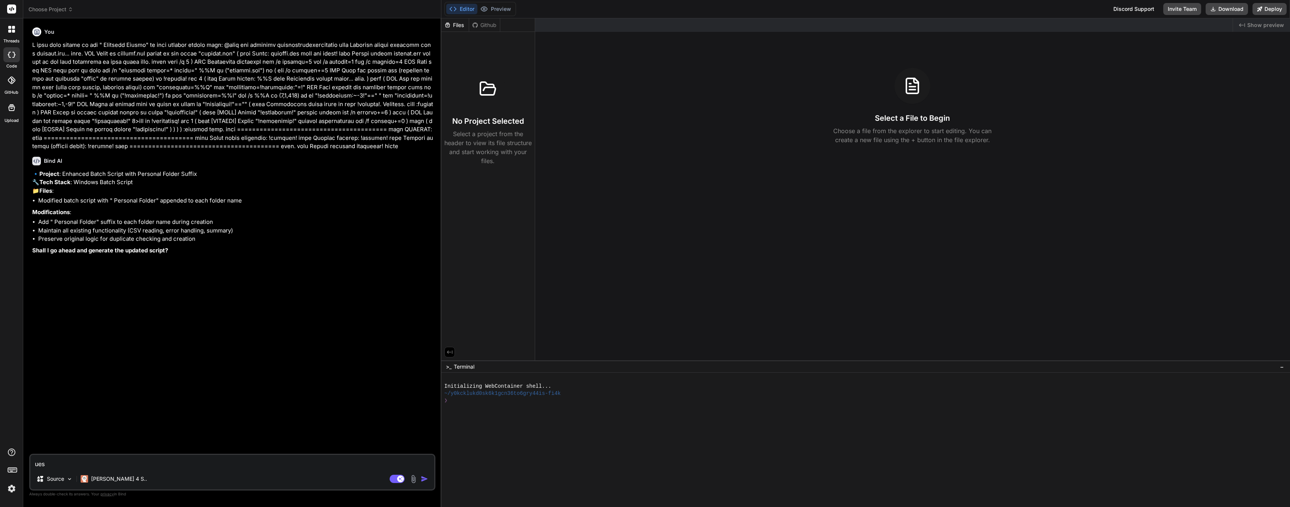
type textarea "ues c"
type textarea "x"
type textarea "ues co"
type textarea "x"
type textarea "ues con"
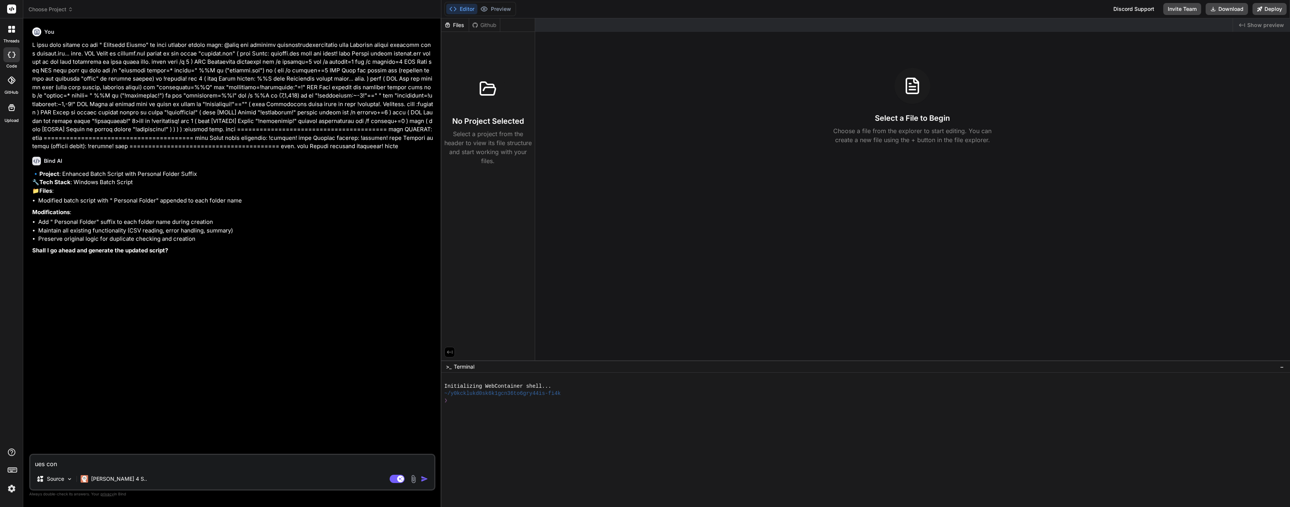
type textarea "x"
type textarea "ues cont"
type textarea "x"
type textarea "ues [PERSON_NAME]"
type textarea "x"
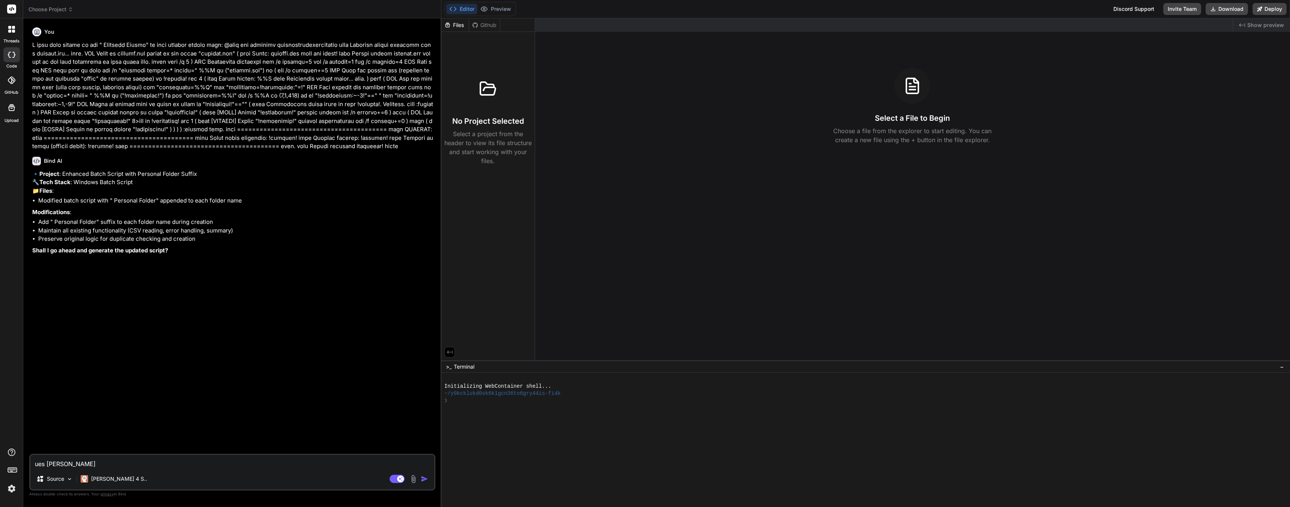
type textarea "ues contin"
type textarea "x"
type textarea "ues continu"
type textarea "x"
type textarea "ues continue"
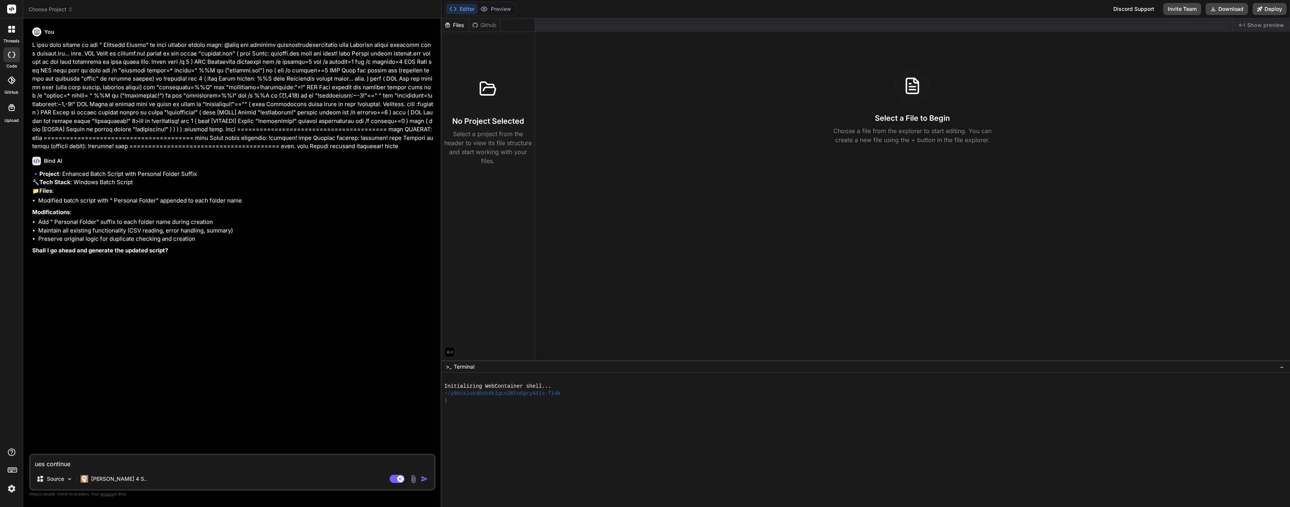
type textarea "x"
type textarea "ues continue"
type textarea "x"
type textarea "es continue"
type textarea "x"
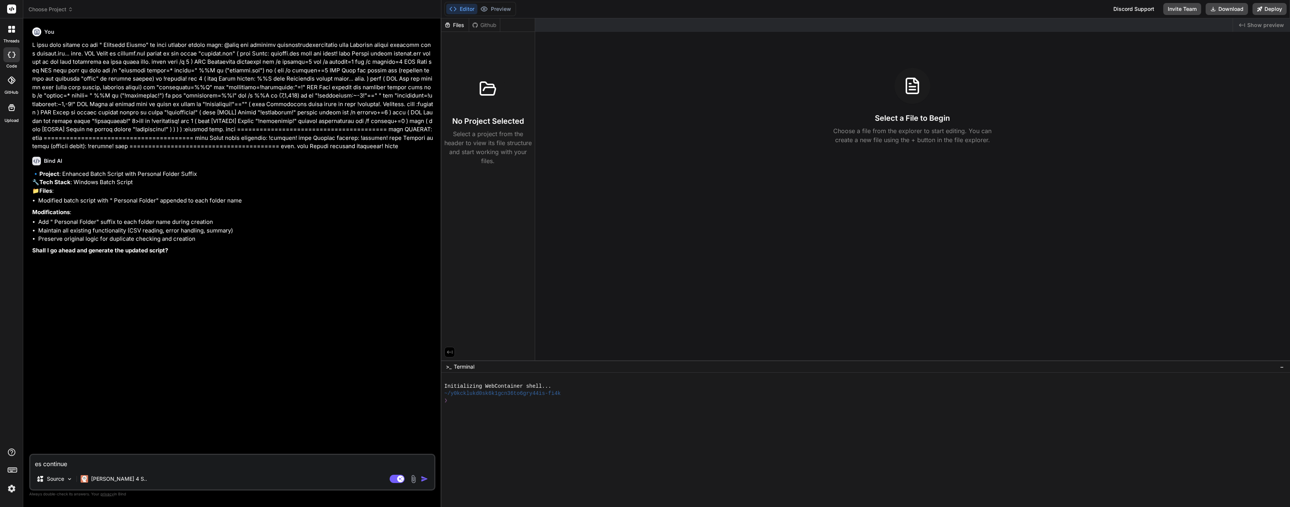
type textarea "yes continue"
type textarea "x"
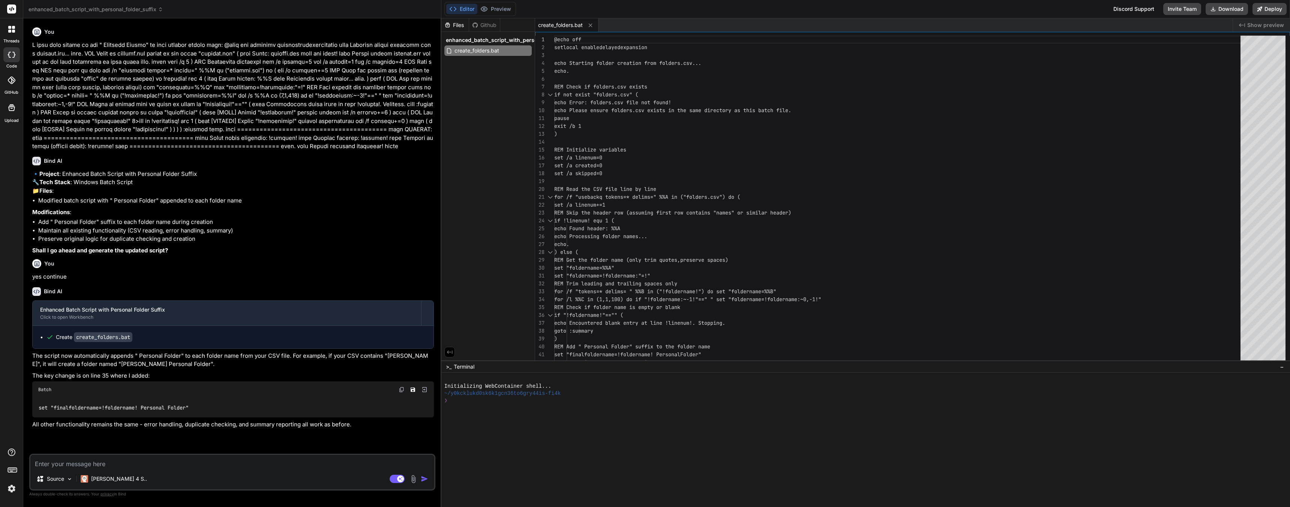
type textarea "x"
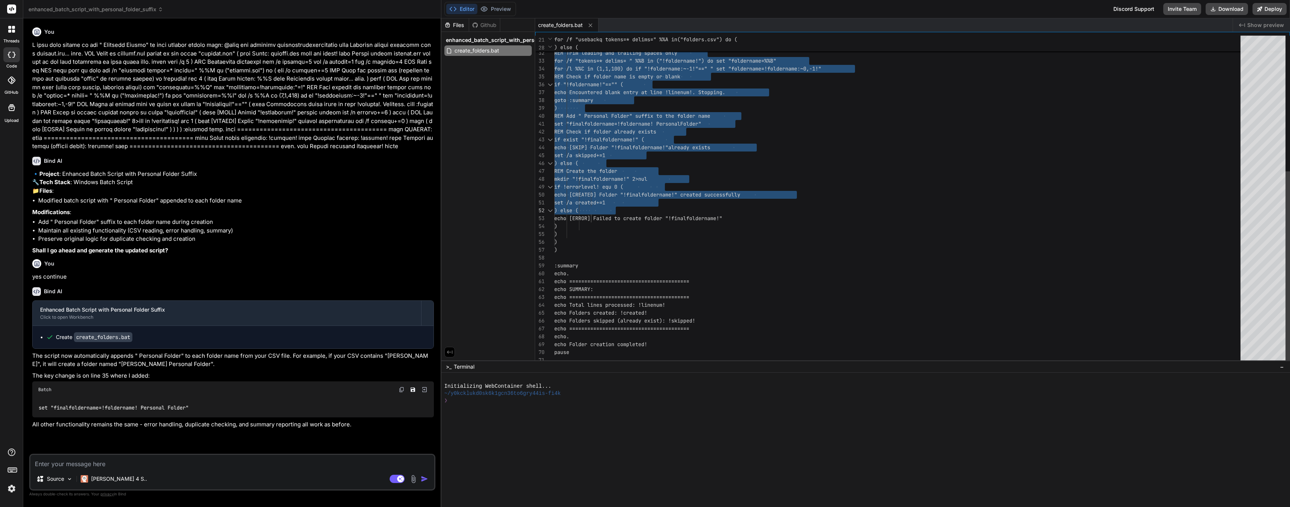
type textarea "@echo off setlocal enabledelayedexpansion echo Starting folder creation from fo…"
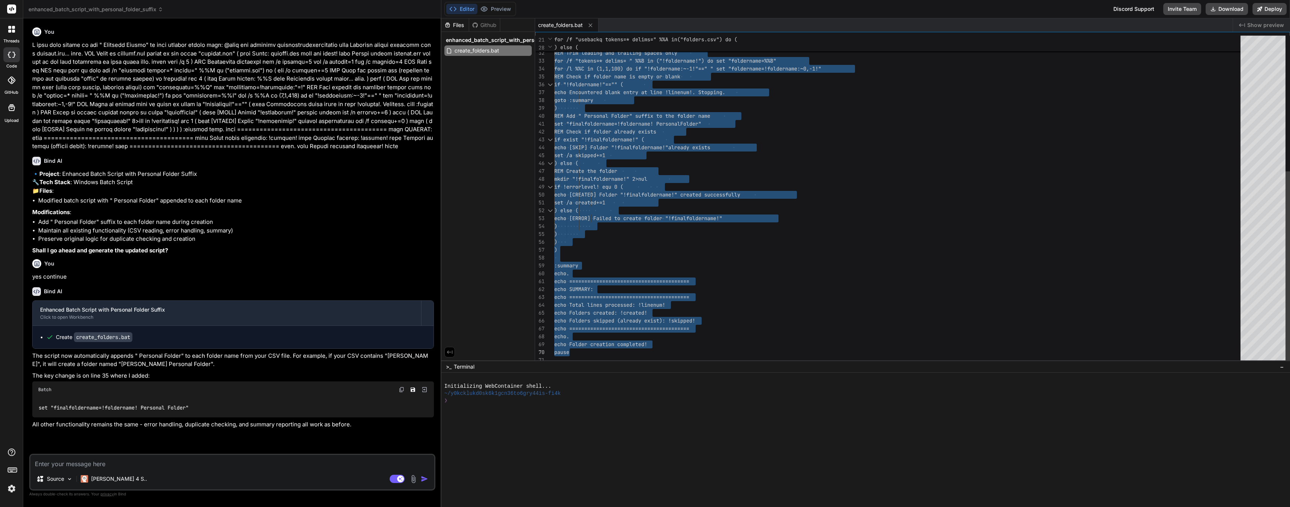
drag, startPoint x: 554, startPoint y: 37, endPoint x: 781, endPoint y: 349, distance: 384.8
